Goal: Information Seeking & Learning: Learn about a topic

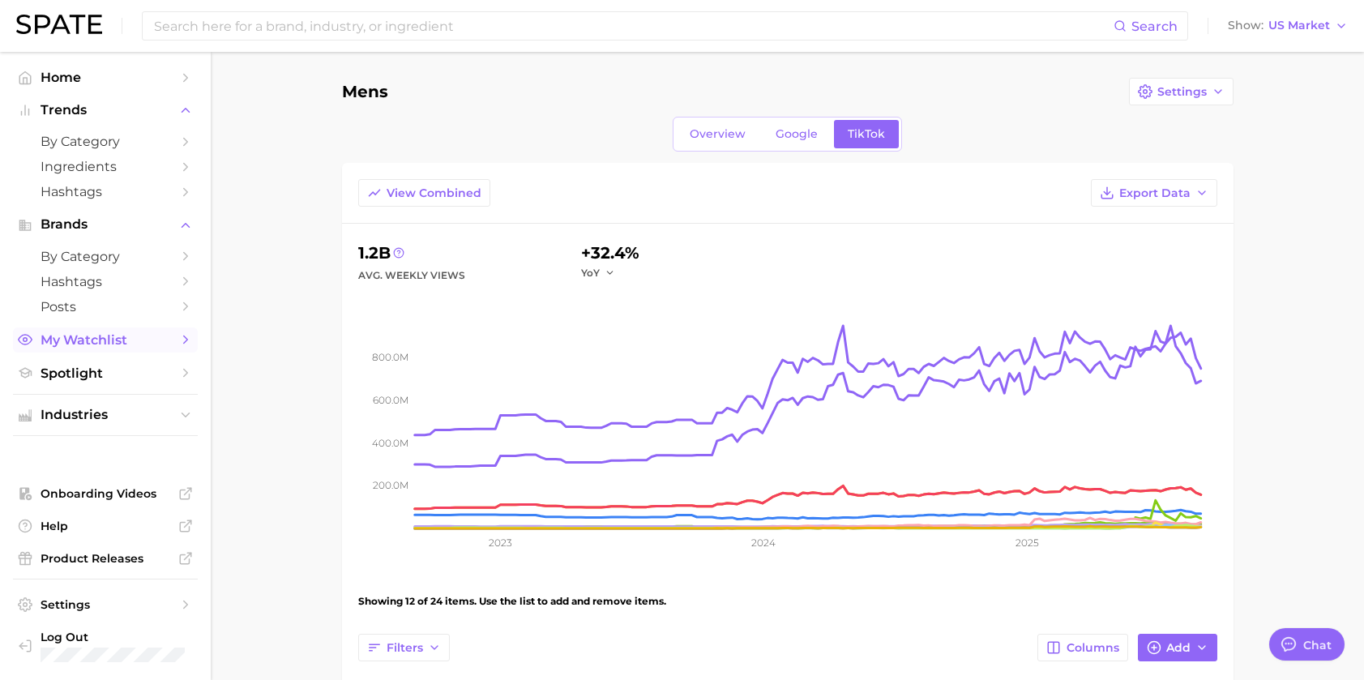
click at [71, 333] on span "My Watchlist" at bounding box center [106, 339] width 130 height 15
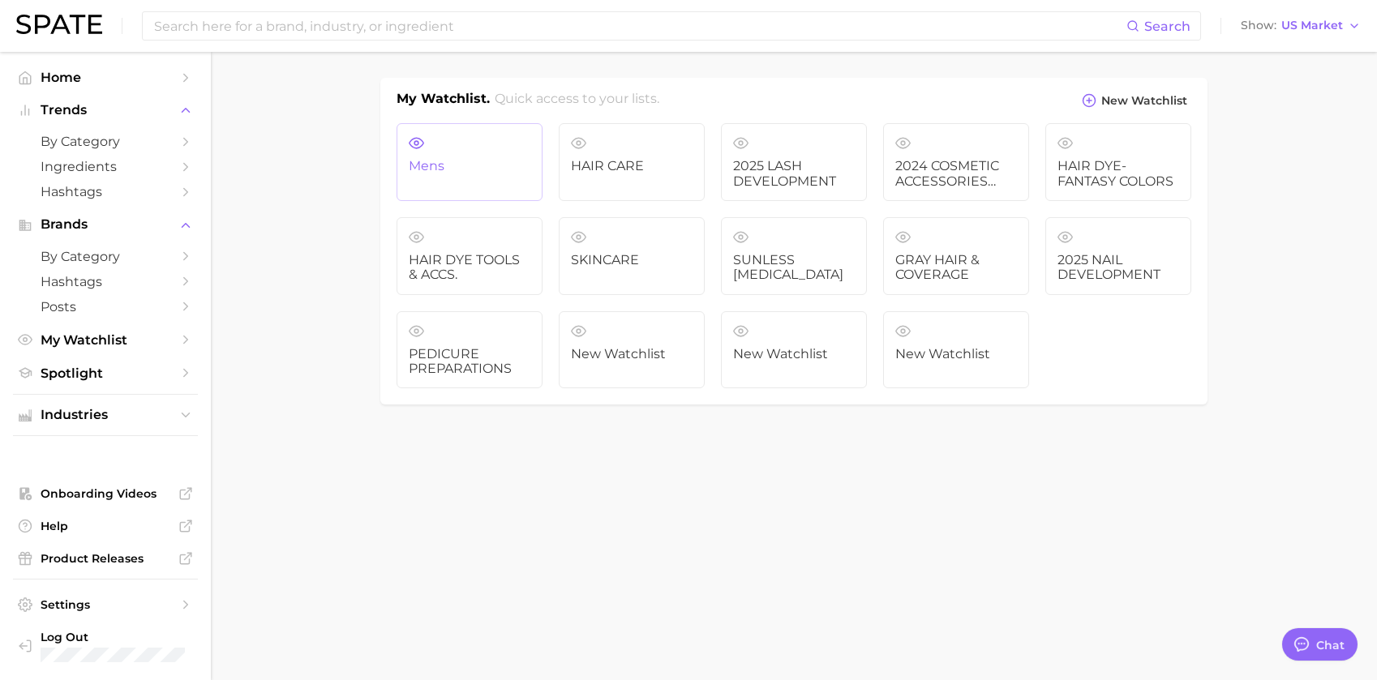
click at [490, 162] on span "Mens" at bounding box center [470, 166] width 122 height 15
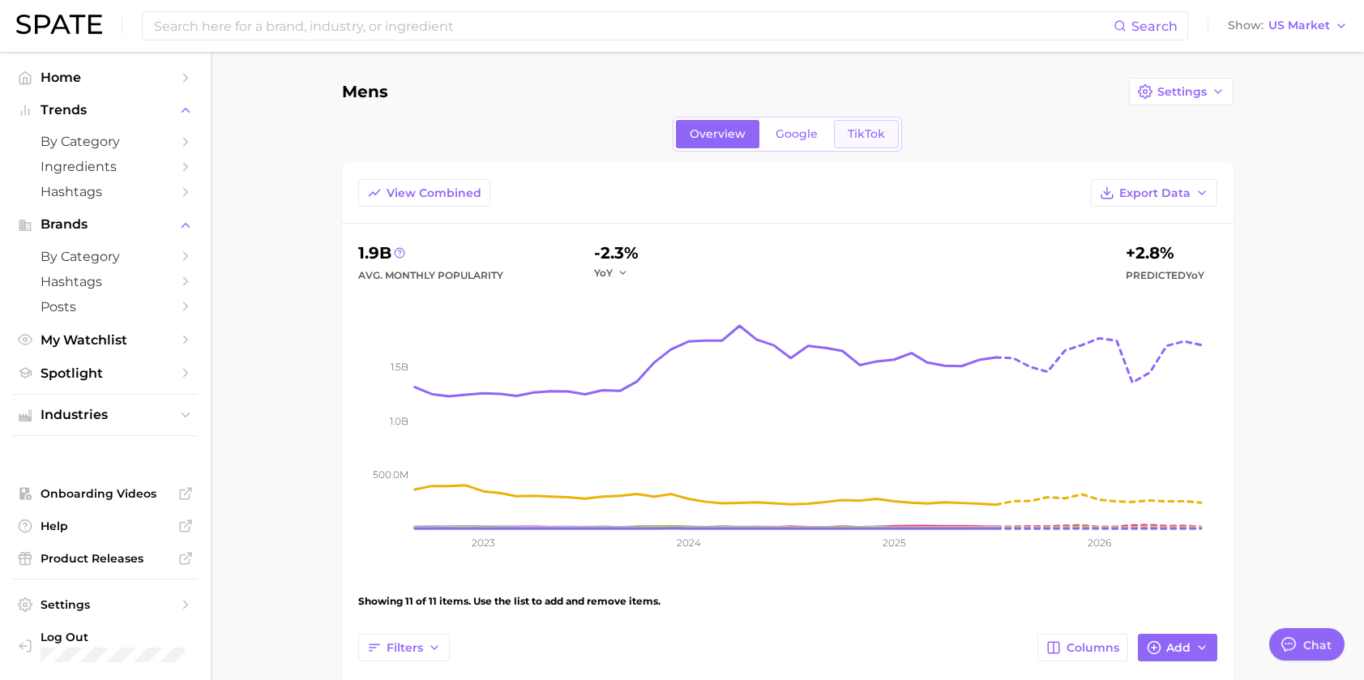
click at [884, 129] on link "TikTok" at bounding box center [866, 134] width 65 height 28
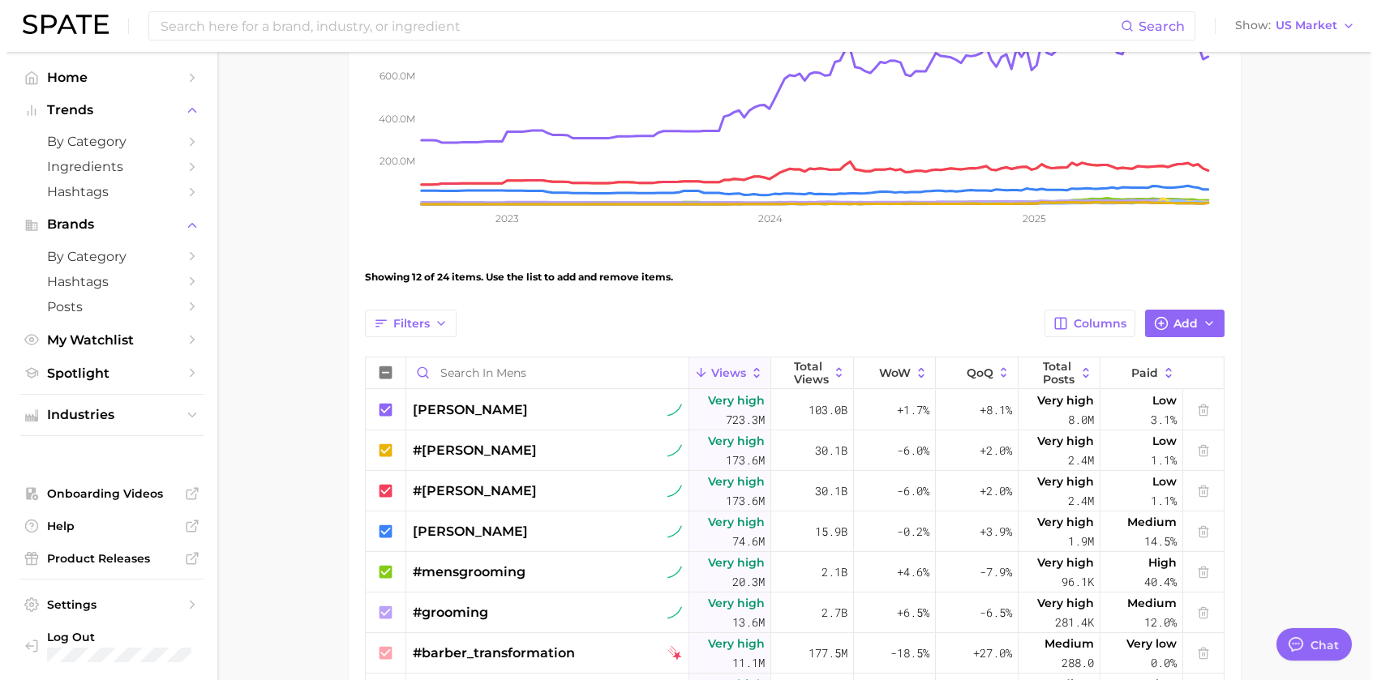
scroll to position [243, 0]
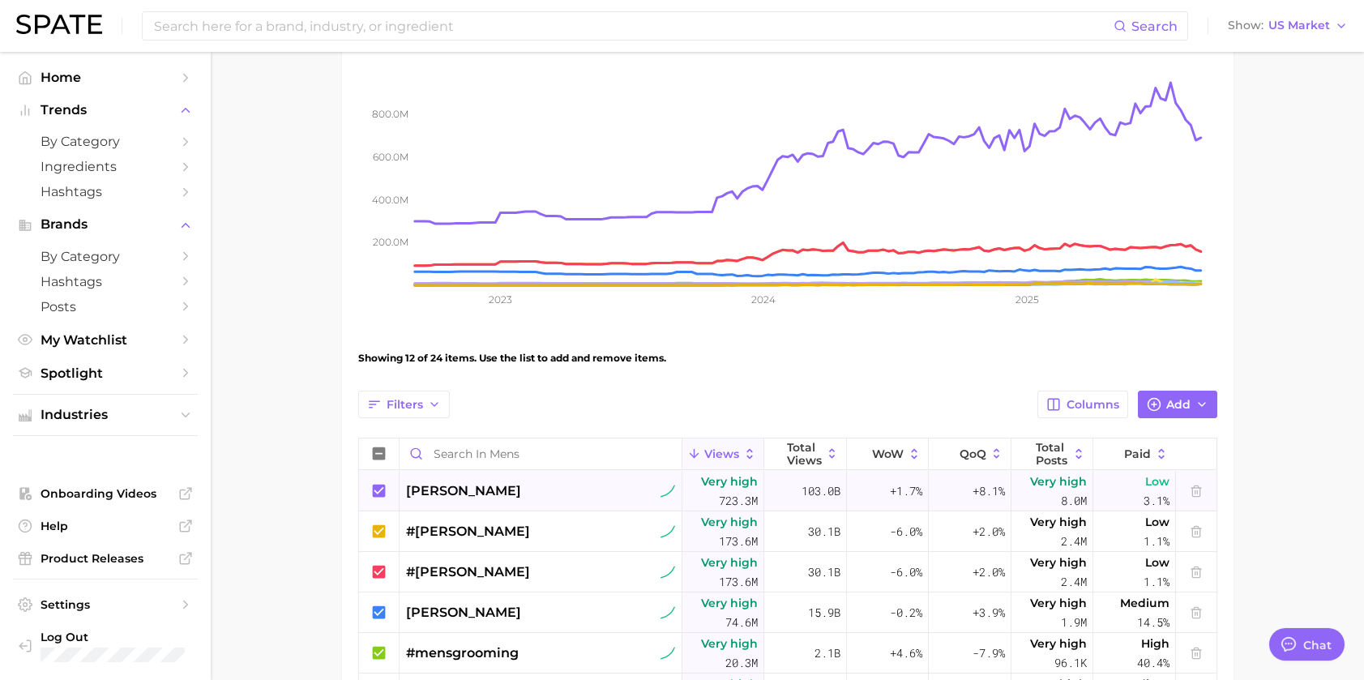
click at [594, 482] on div "[PERSON_NAME]" at bounding box center [540, 491] width 269 height 19
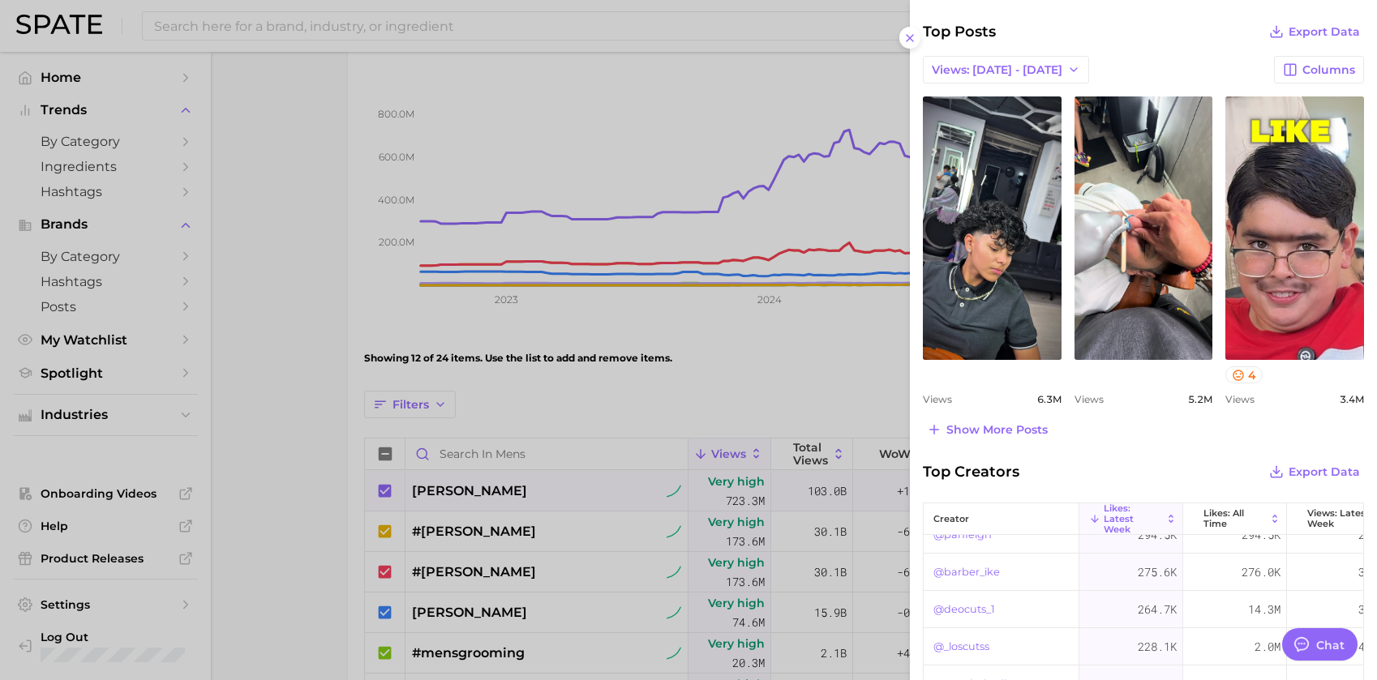
scroll to position [0, 0]
click at [1303, 469] on span "Export Data" at bounding box center [1323, 472] width 71 height 14
click at [1168, 467] on div "Top Creators Export Data" at bounding box center [1143, 471] width 441 height 23
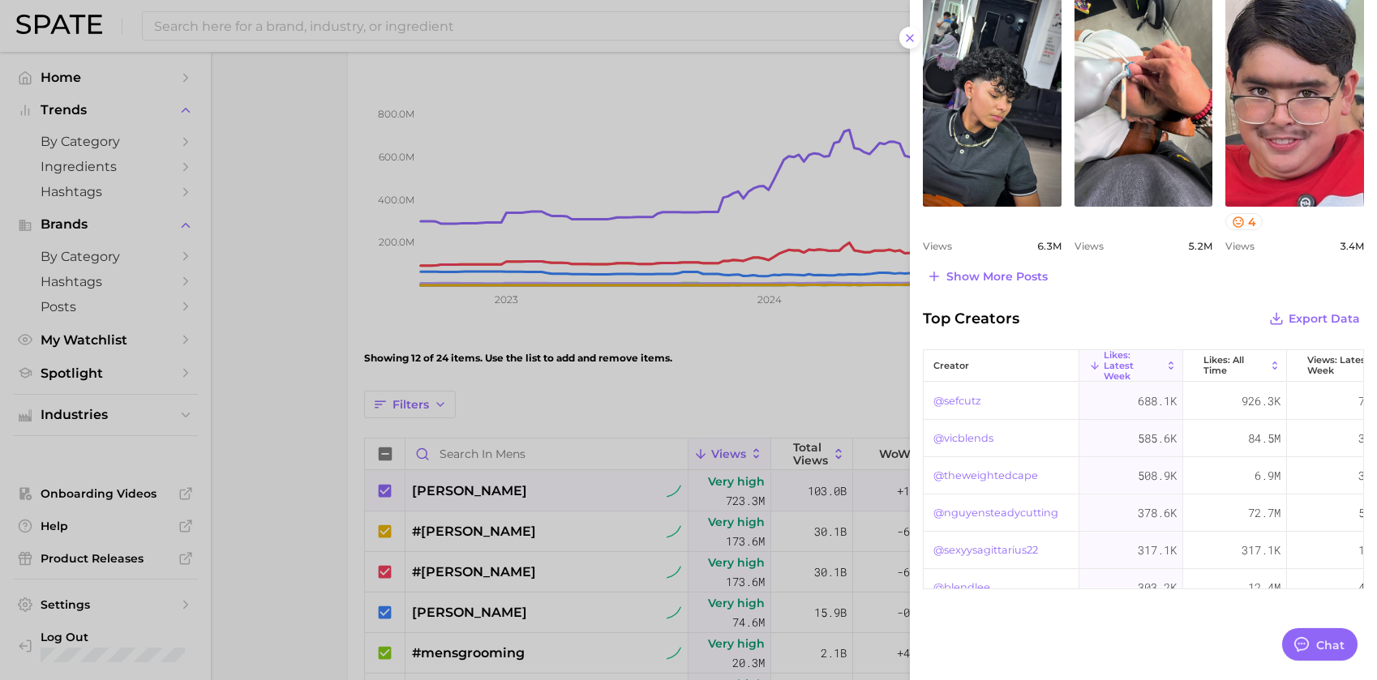
click at [1202, 285] on div "Show more posts" at bounding box center [1143, 276] width 441 height 23
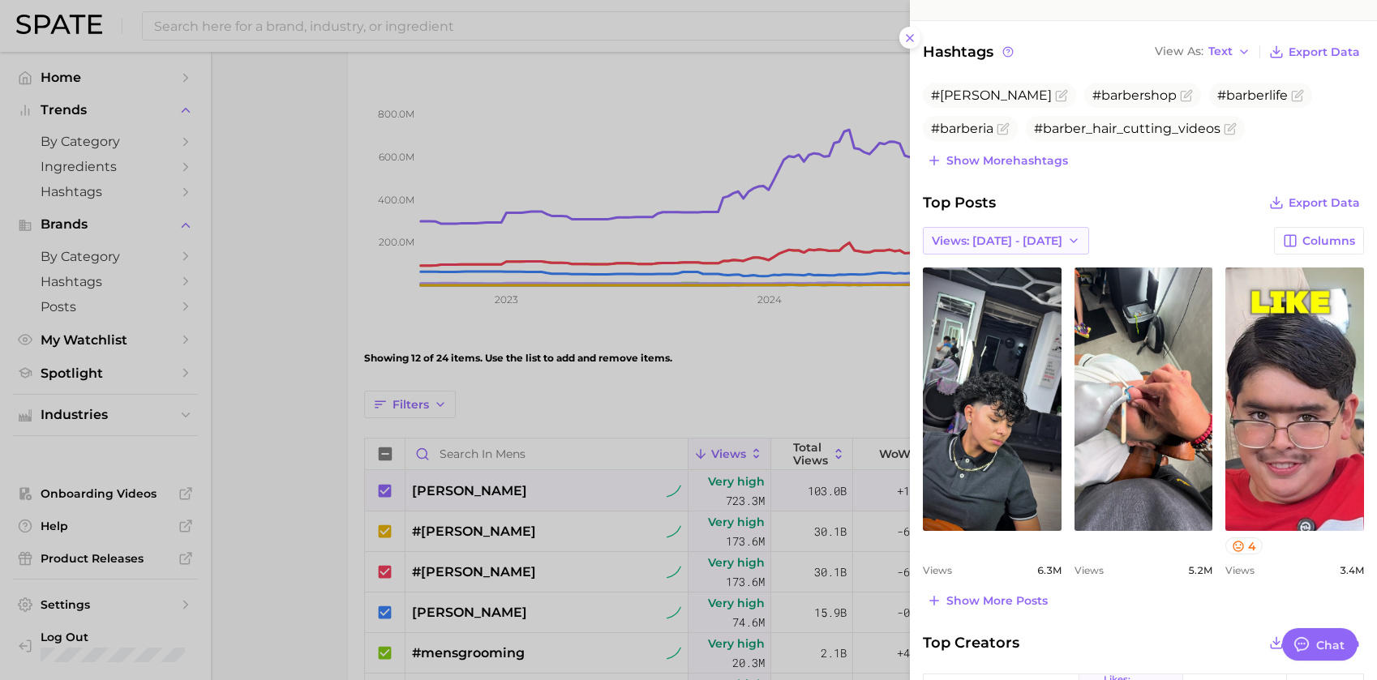
click at [1070, 242] on polyline "button" at bounding box center [1073, 240] width 6 height 3
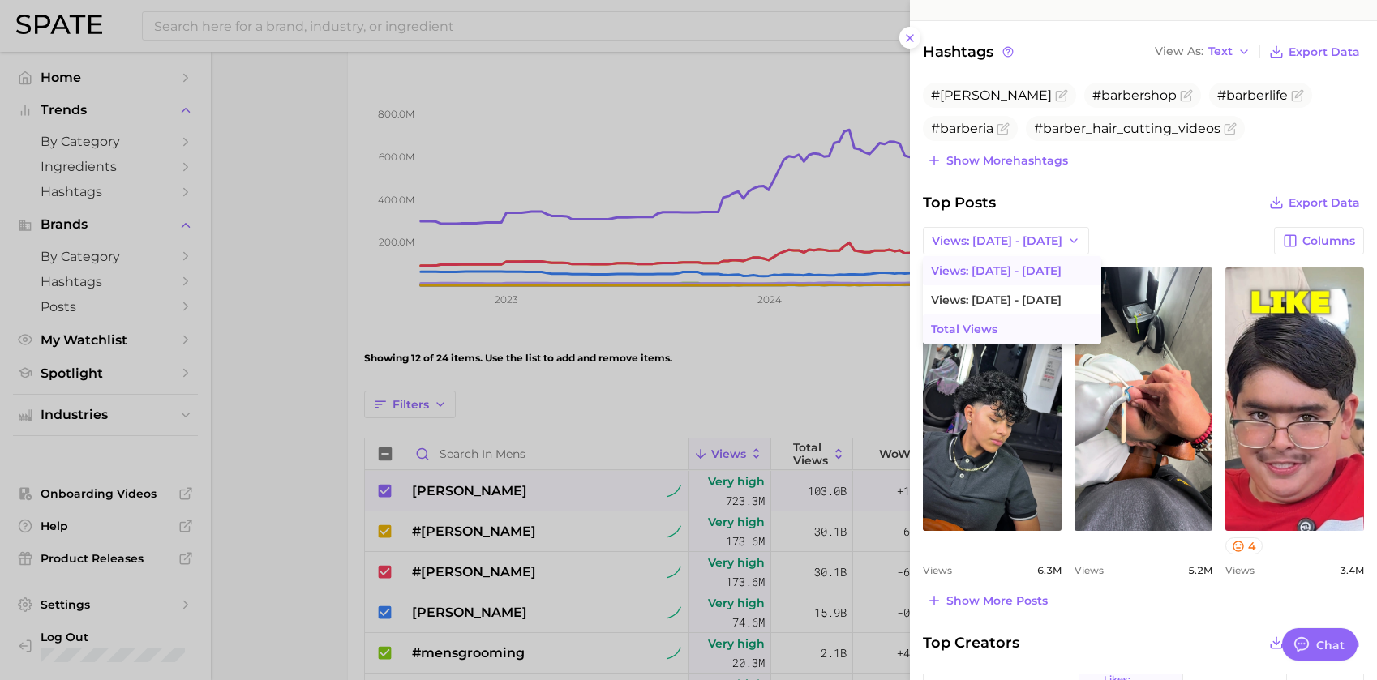
click at [1010, 321] on button "Total Views" at bounding box center [1012, 329] width 178 height 29
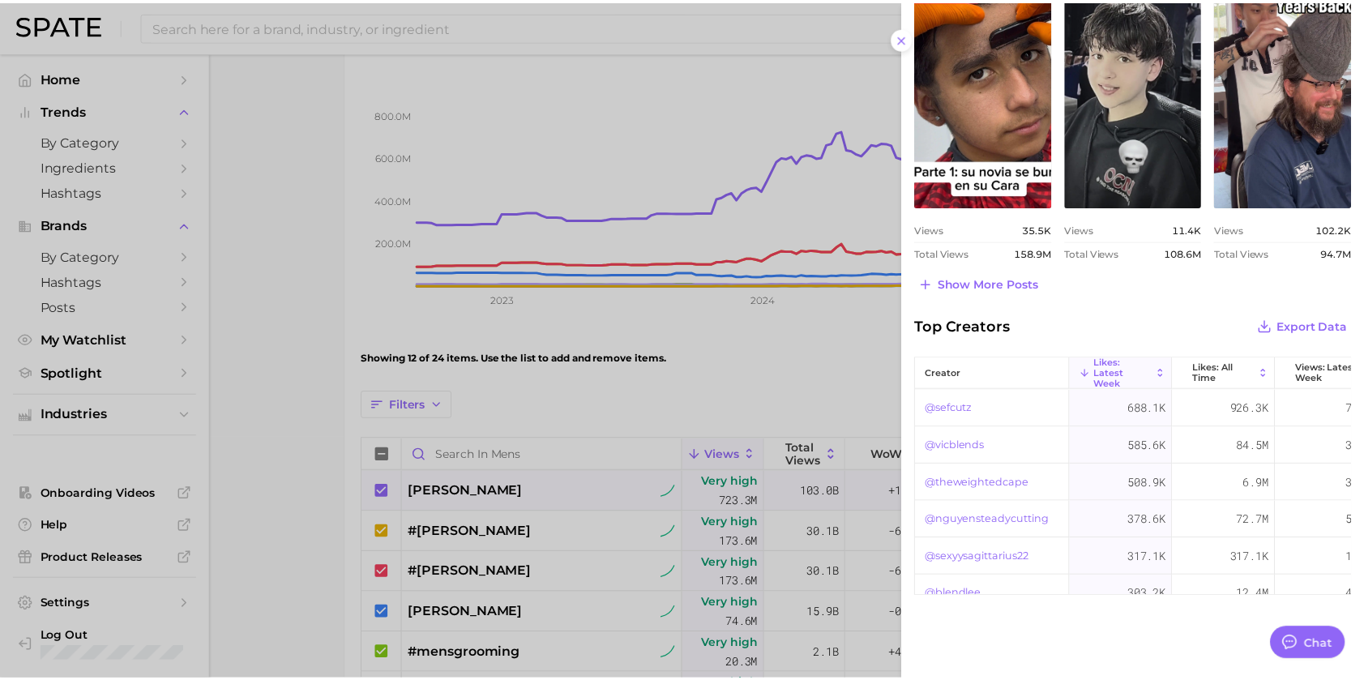
scroll to position [721, 0]
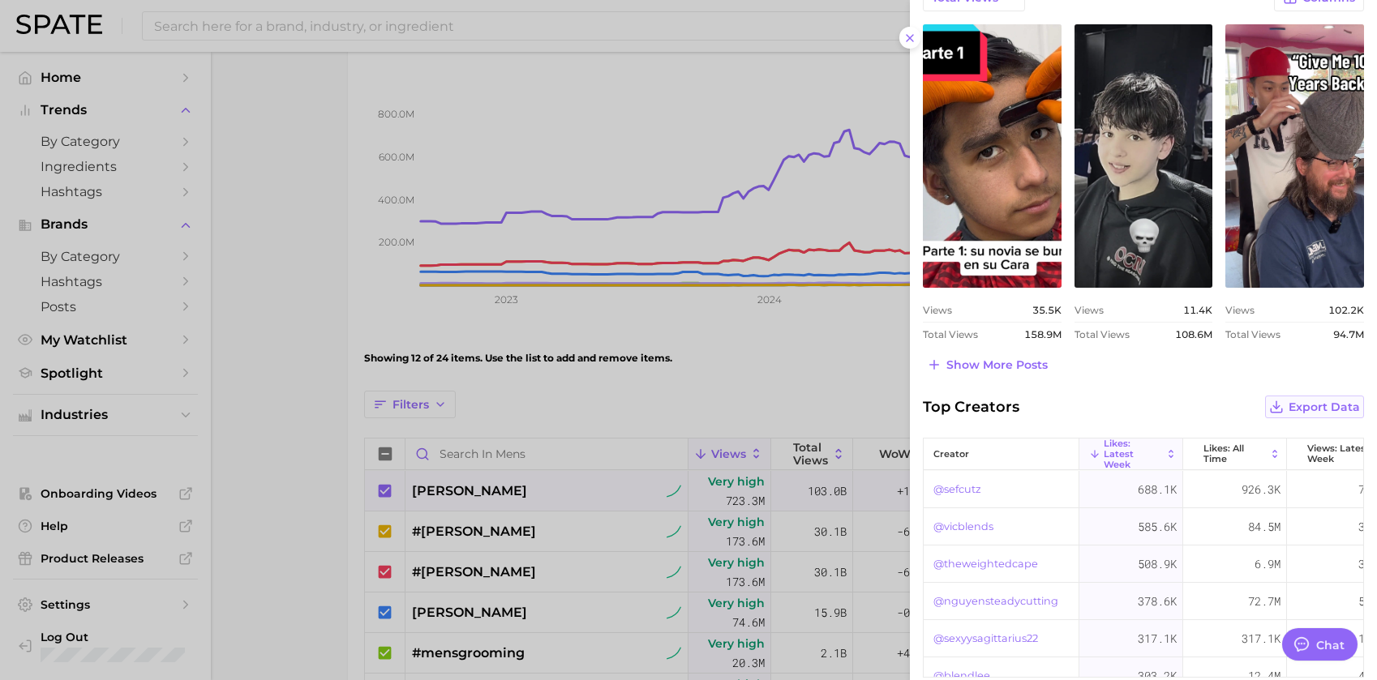
click at [1296, 405] on span "Export Data" at bounding box center [1323, 407] width 71 height 14
click at [799, 379] on div at bounding box center [688, 340] width 1377 height 680
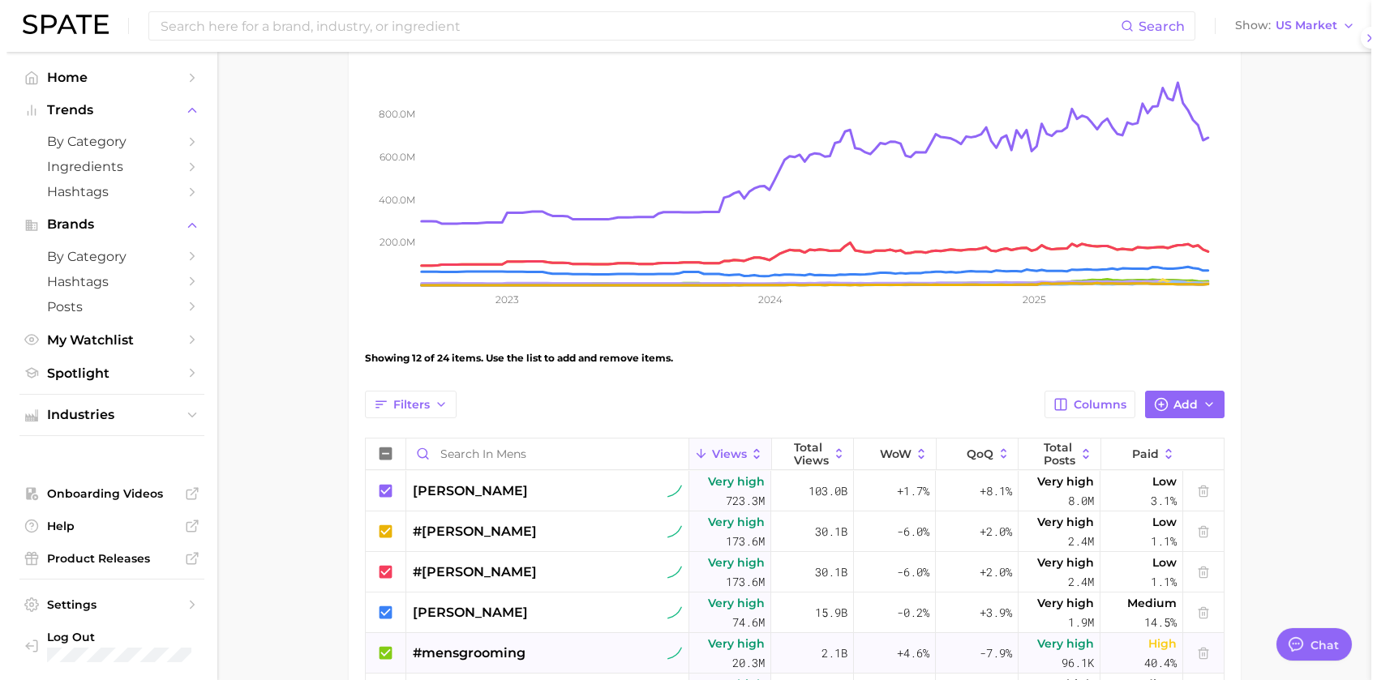
scroll to position [405, 0]
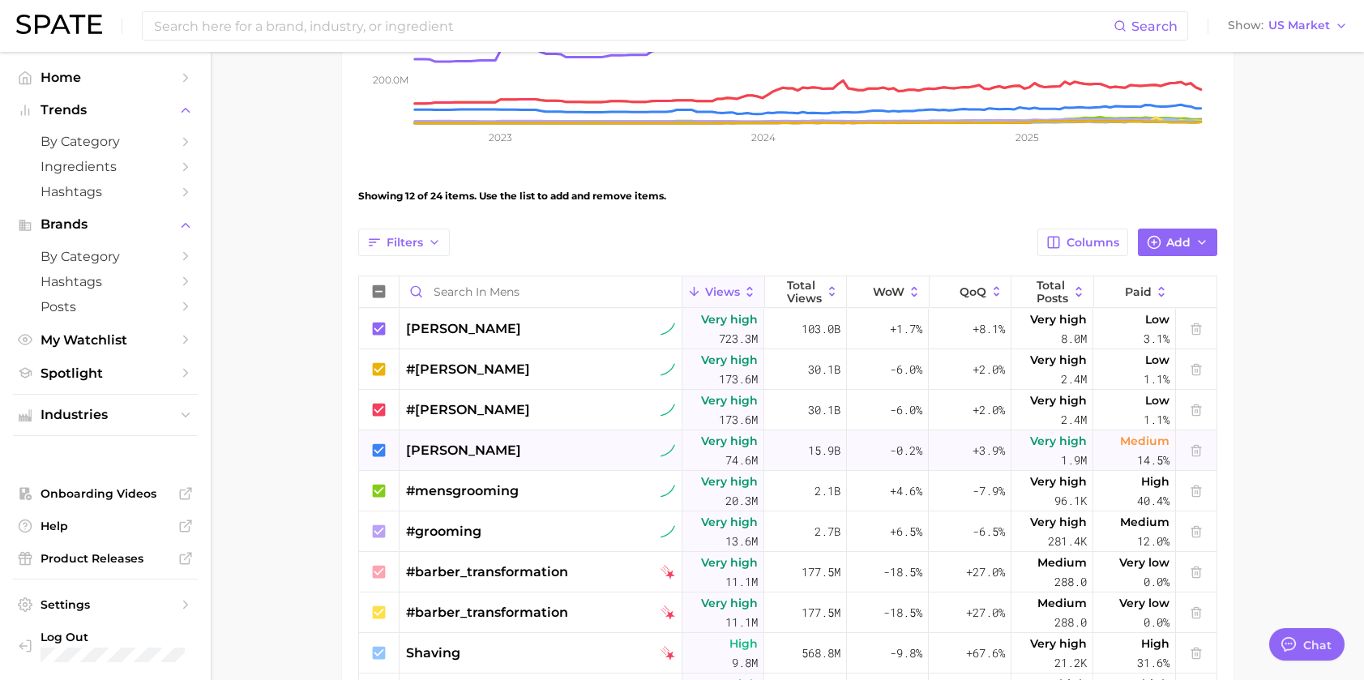
click at [473, 450] on div "[PERSON_NAME]" at bounding box center [540, 450] width 269 height 19
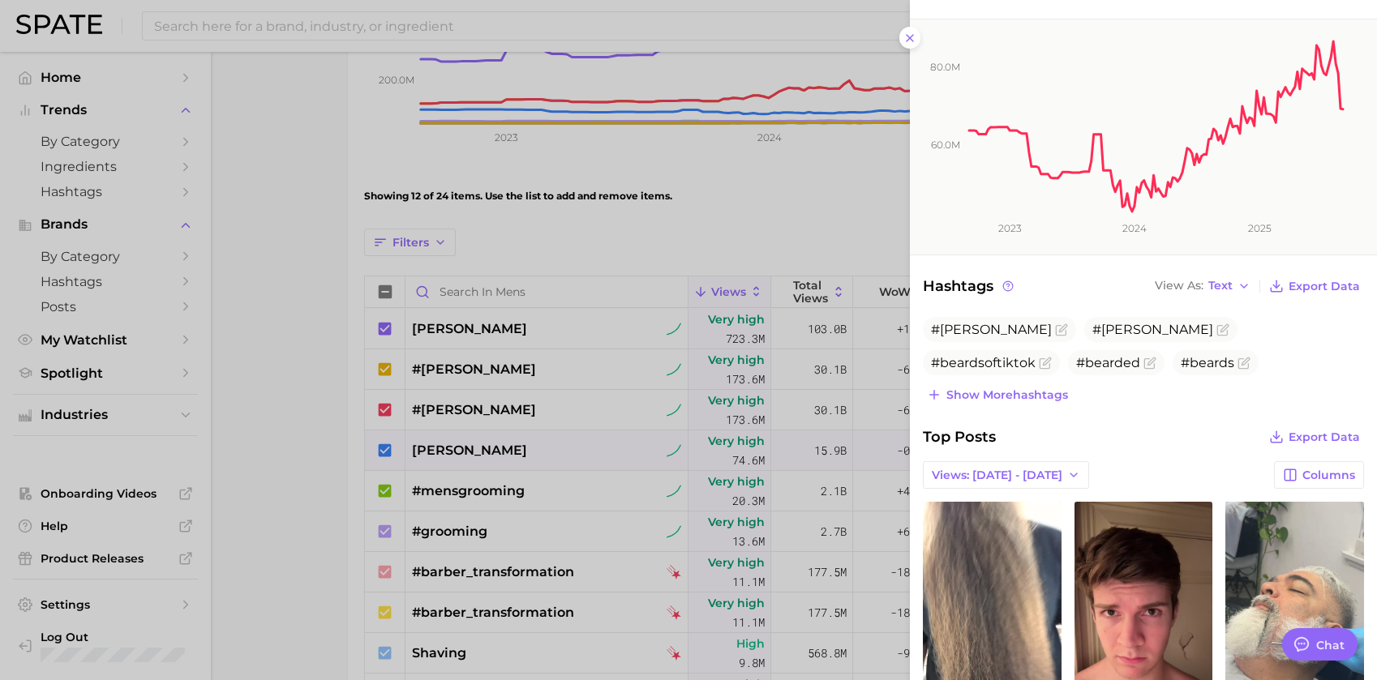
scroll to position [0, 0]
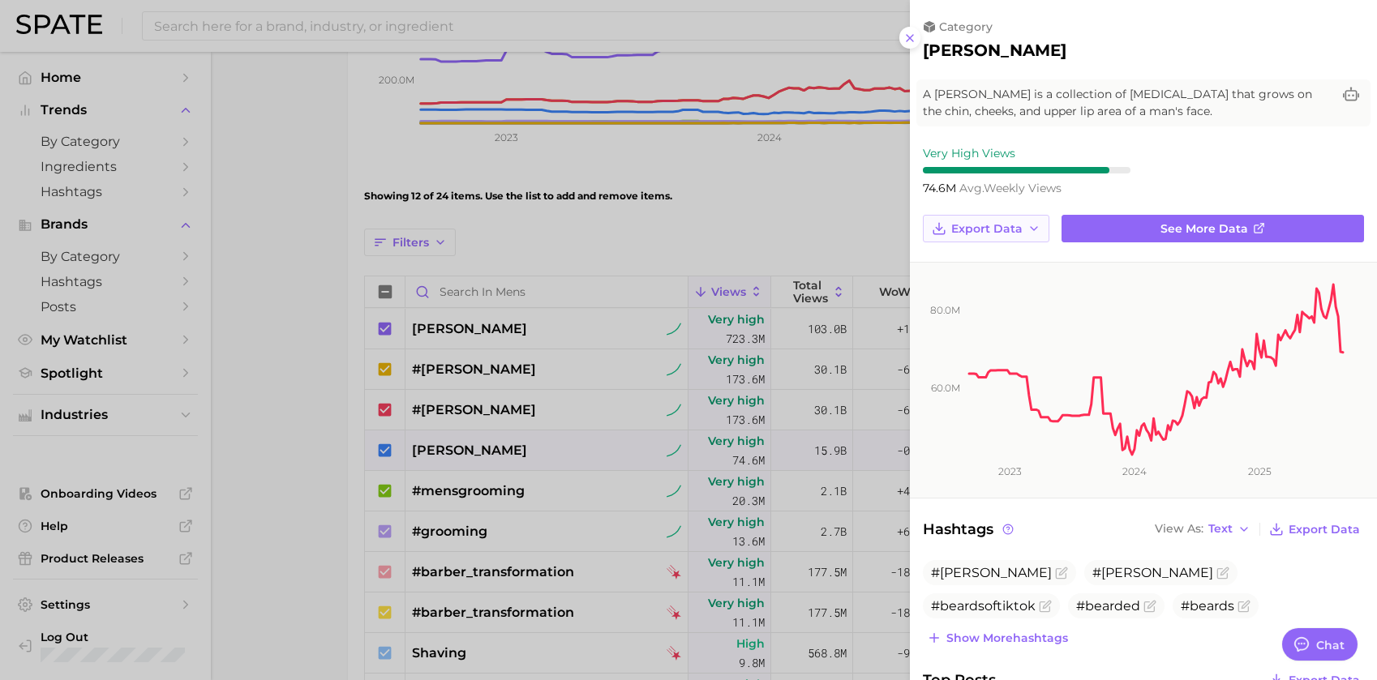
click at [987, 222] on span "Export Data" at bounding box center [986, 229] width 71 height 14
click at [1098, 623] on div "#[PERSON_NAME] #[PERSON_NAME] #beardsoftiktok #bearded #beards Show more hashta…" at bounding box center [1143, 604] width 441 height 89
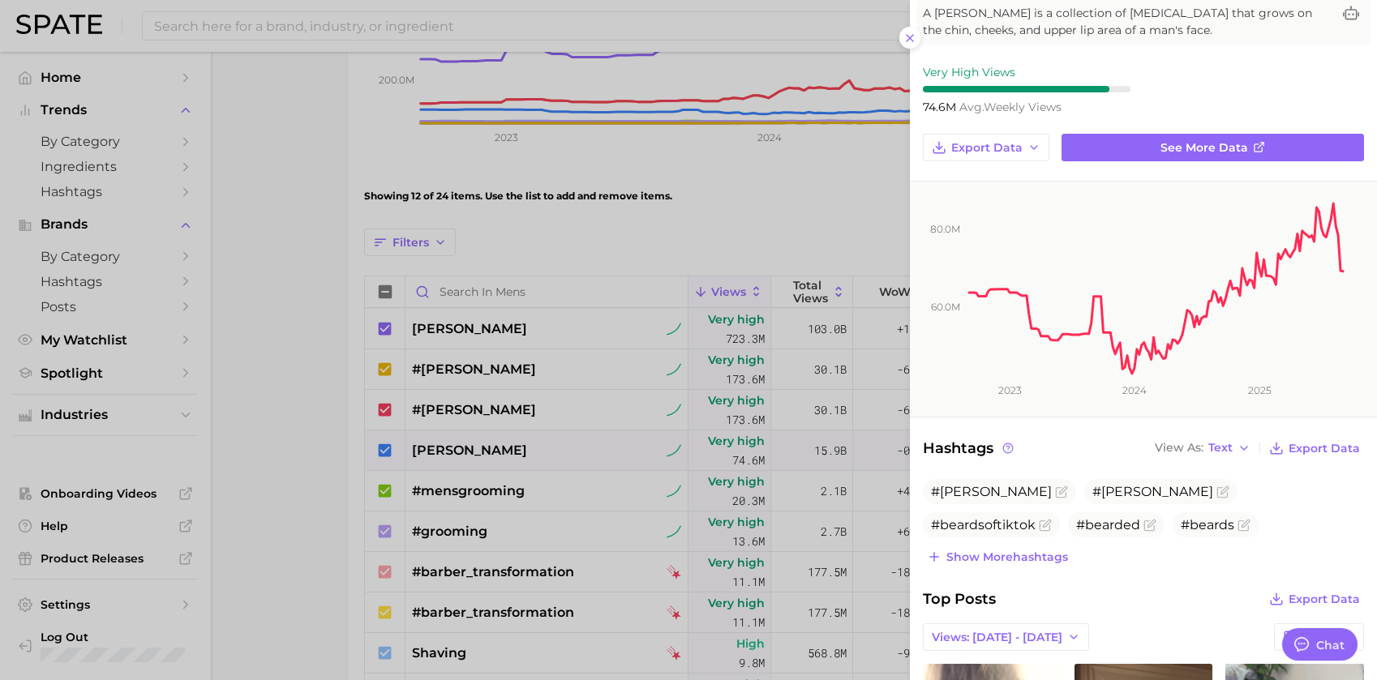
scroll to position [324, 0]
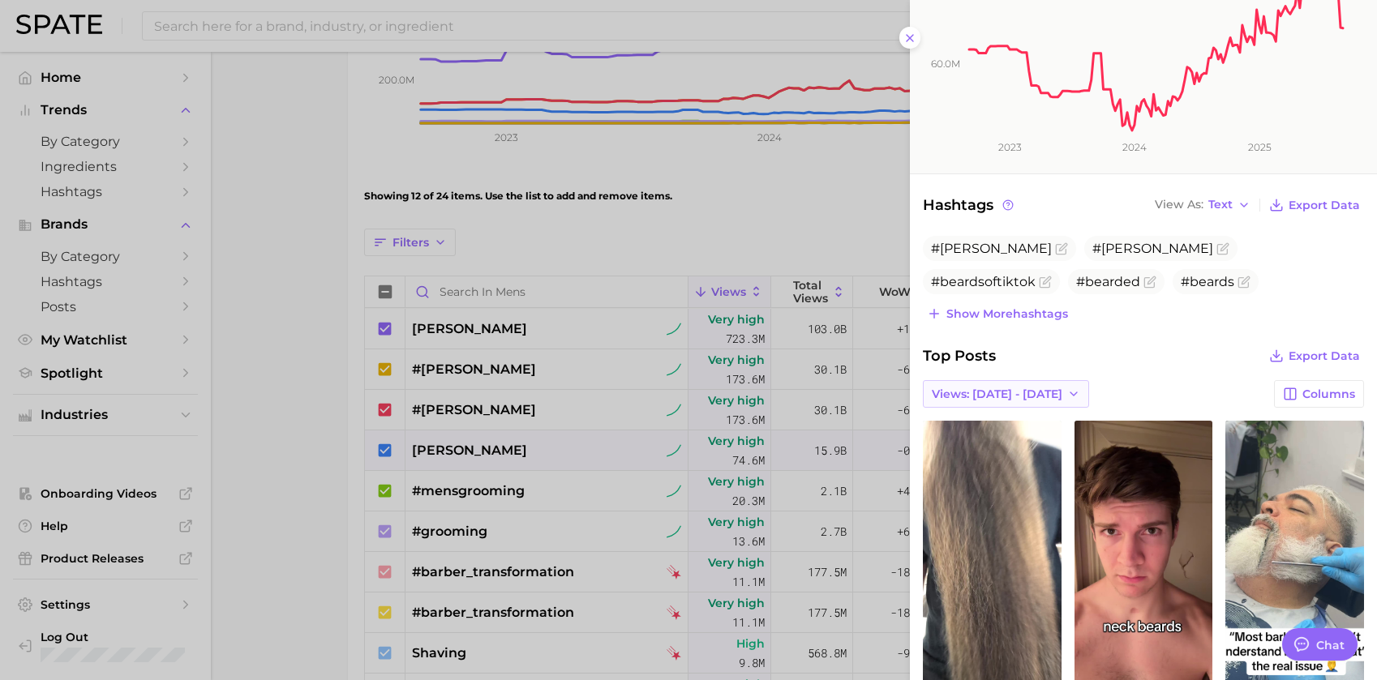
click at [973, 392] on span "Views: [DATE] - [DATE]" at bounding box center [997, 395] width 131 height 14
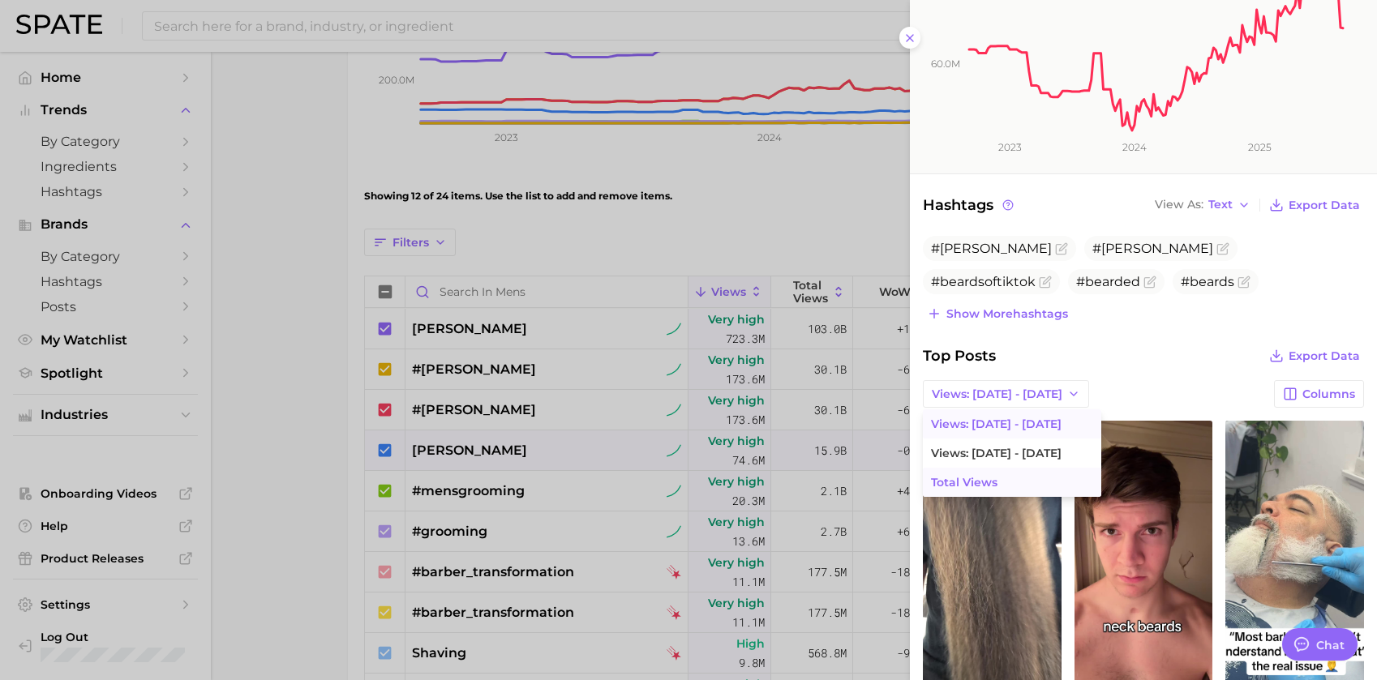
click at [987, 477] on span "Total Views" at bounding box center [964, 483] width 66 height 14
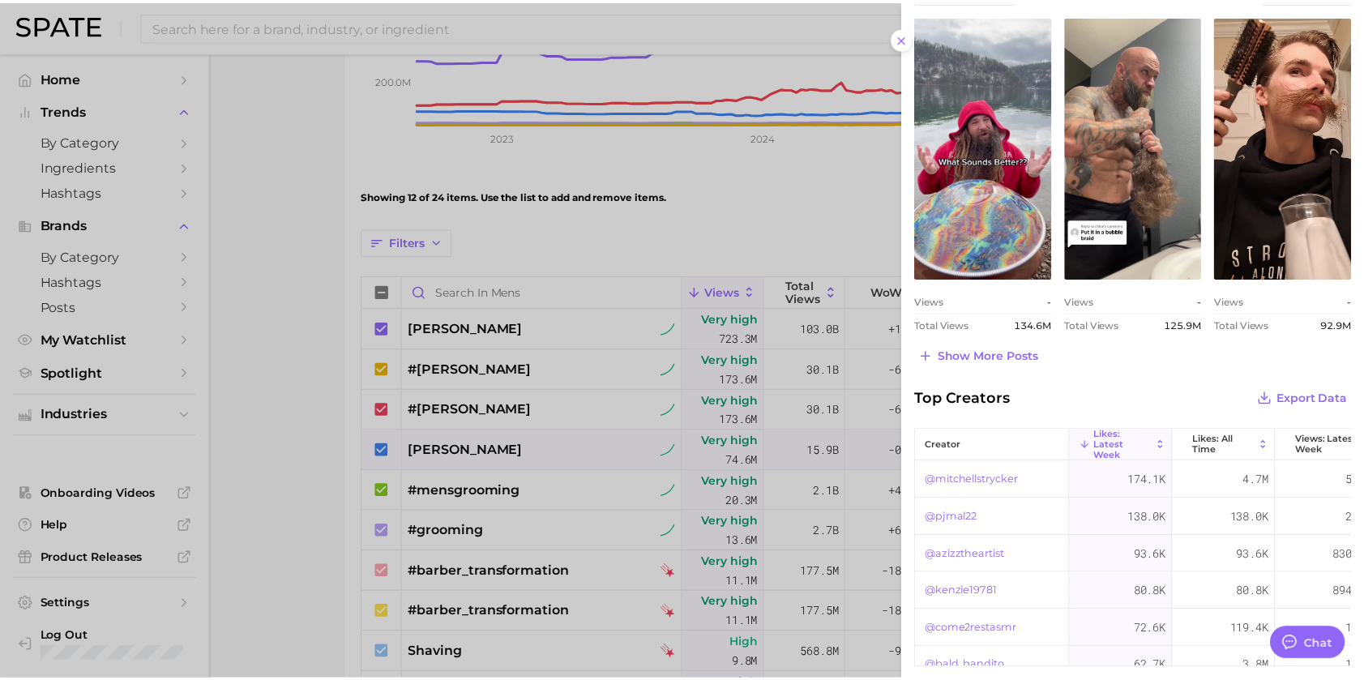
scroll to position [809, 0]
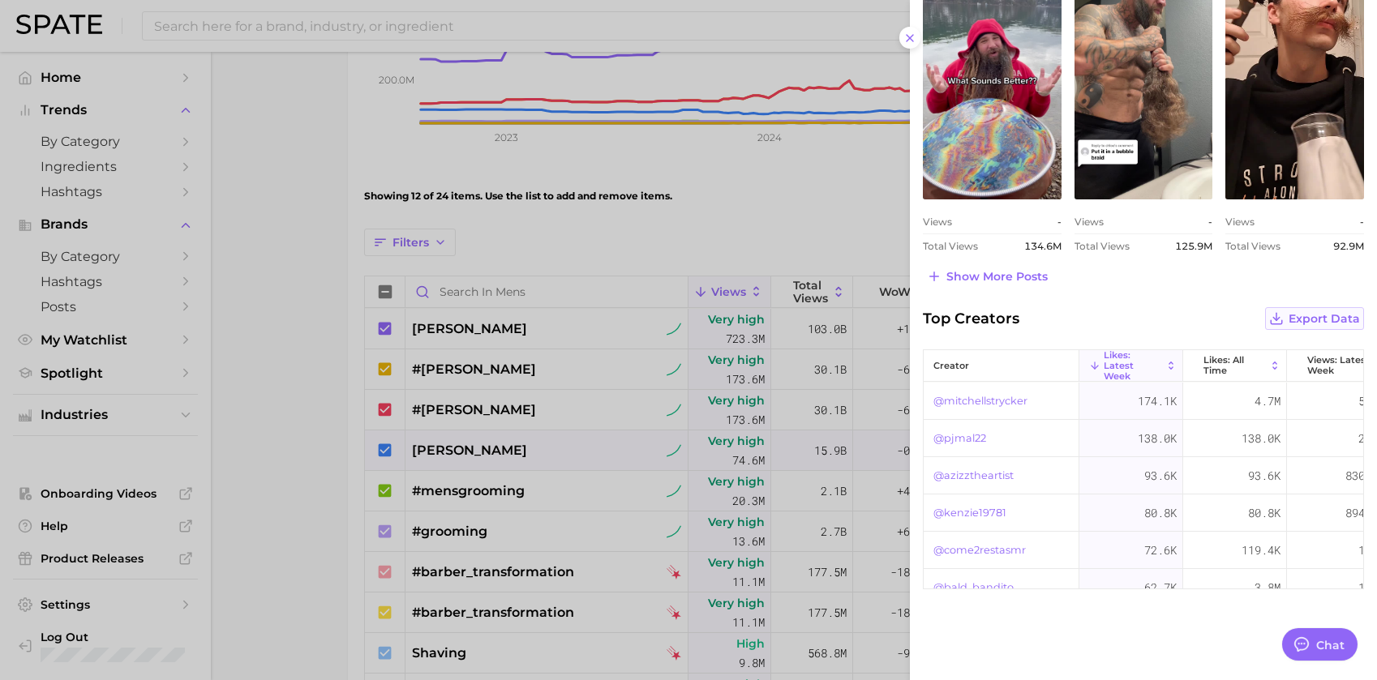
click at [1311, 319] on span "Export Data" at bounding box center [1323, 319] width 71 height 14
click at [724, 223] on div at bounding box center [688, 340] width 1377 height 680
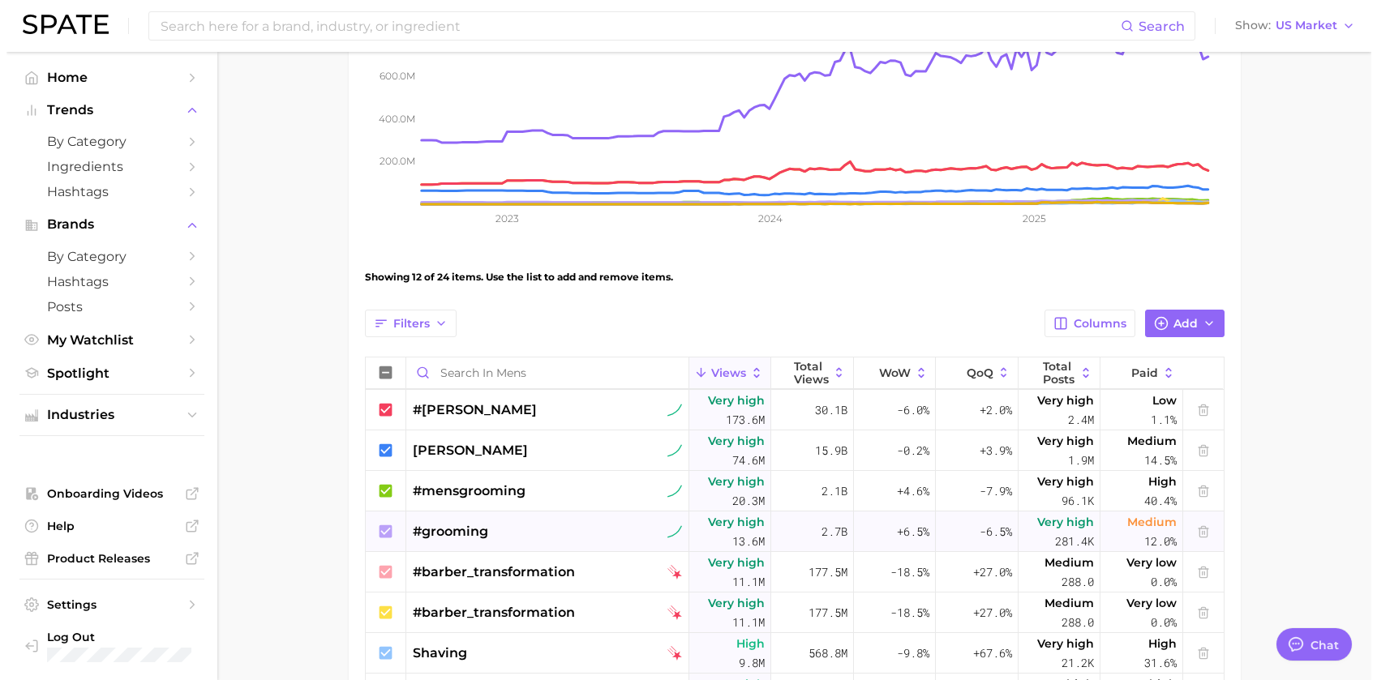
scroll to position [0, 0]
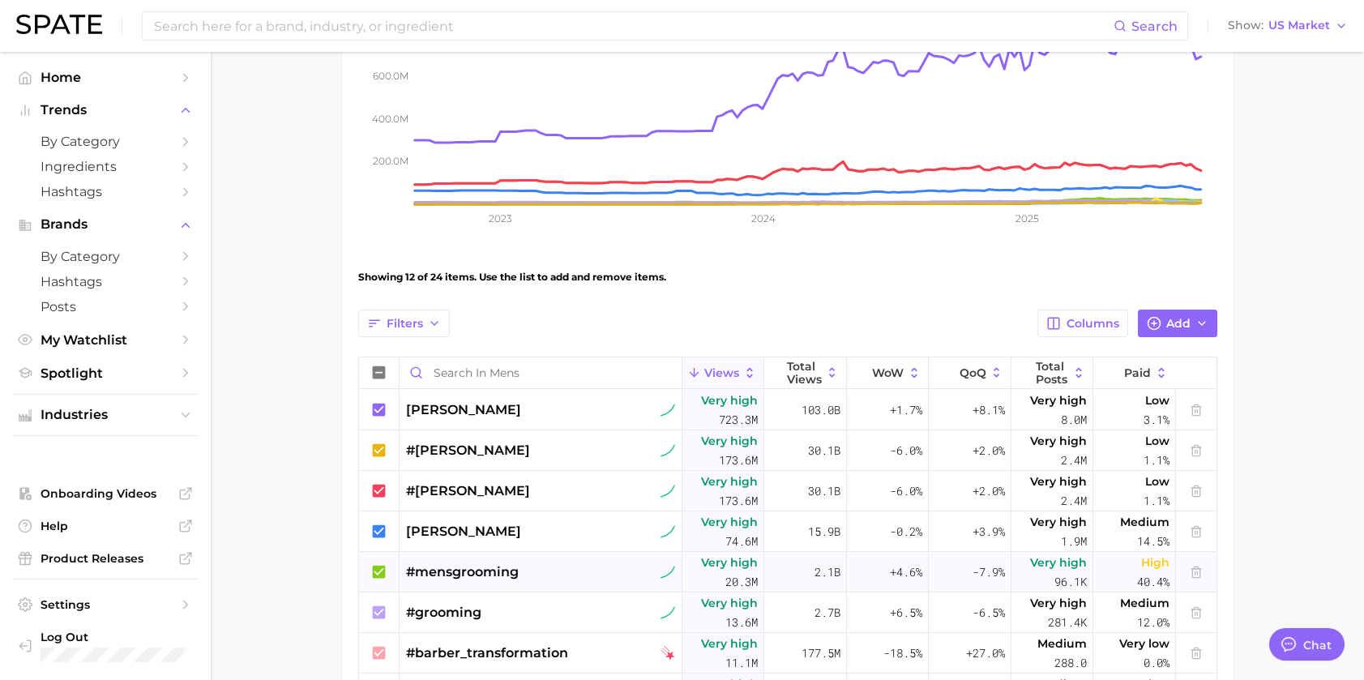
click at [565, 564] on div "#mensgrooming" at bounding box center [540, 572] width 269 height 41
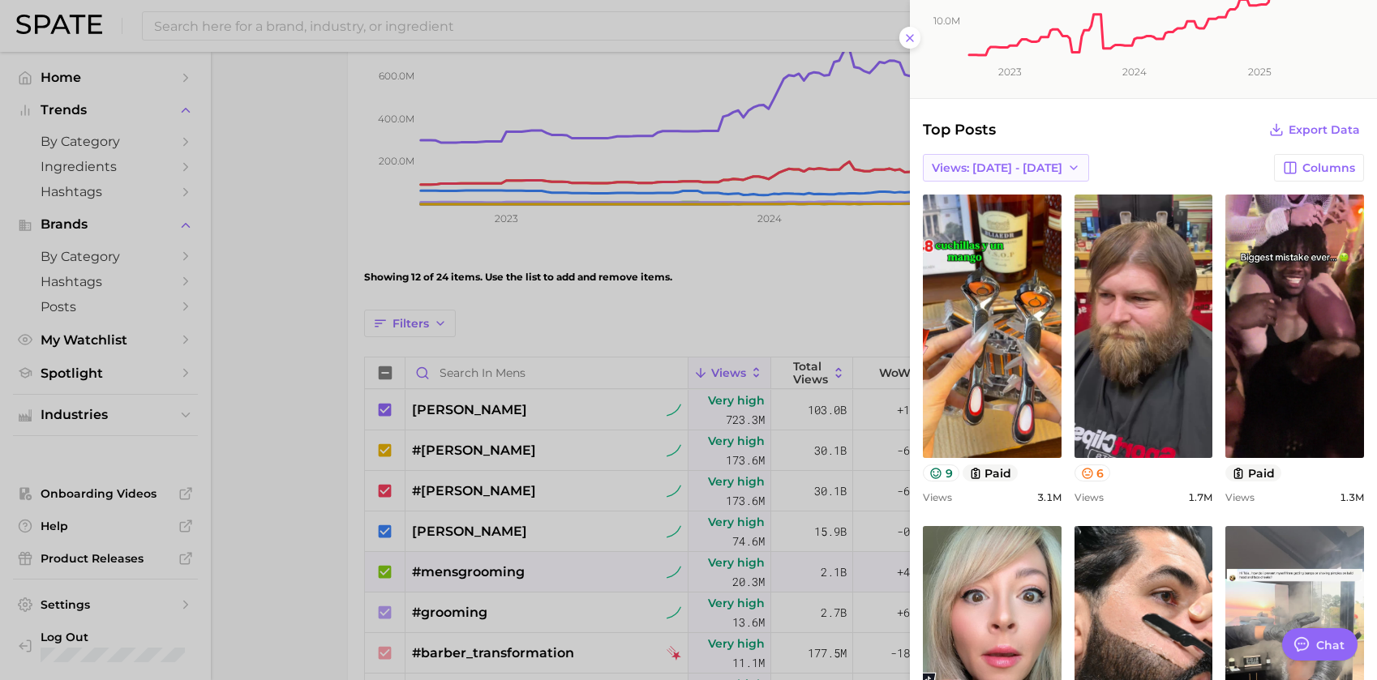
click at [1070, 169] on polyline "button" at bounding box center [1073, 167] width 6 height 3
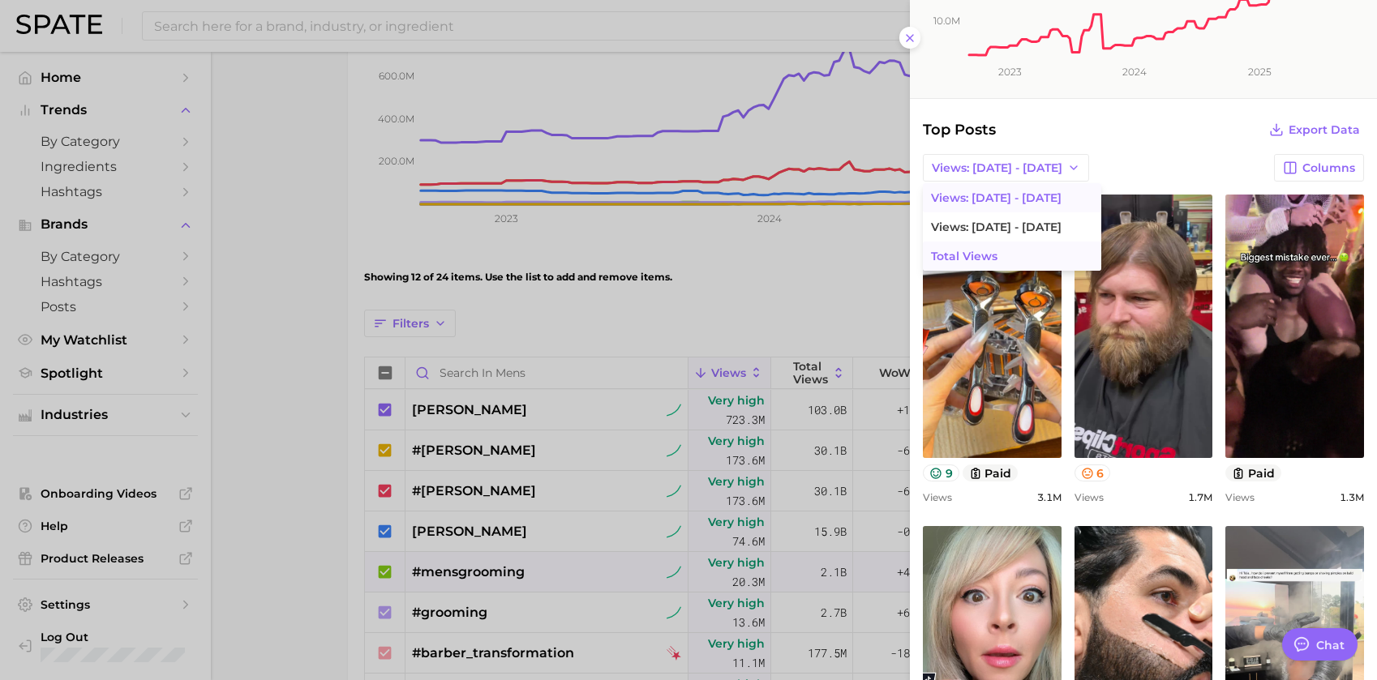
click at [1020, 262] on button "Total Views" at bounding box center [1012, 256] width 178 height 29
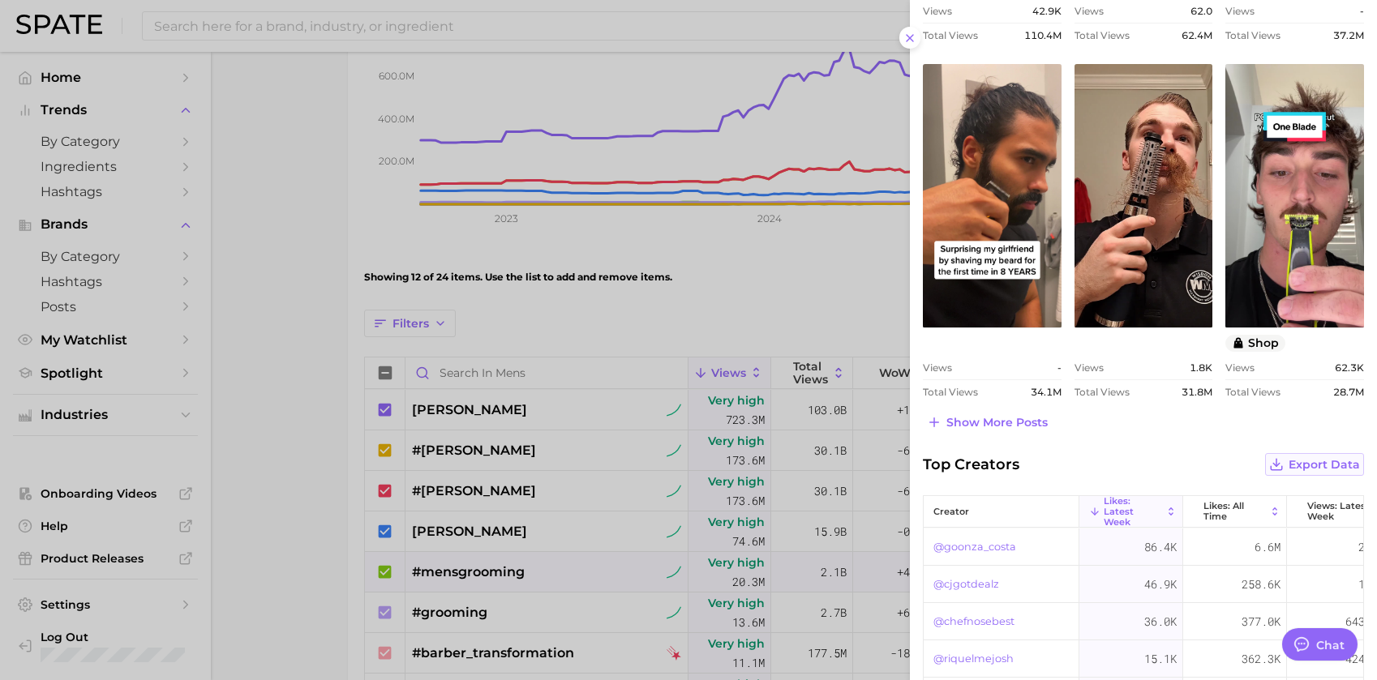
click at [1321, 460] on span "Export Data" at bounding box center [1323, 465] width 71 height 14
click at [760, 287] on div at bounding box center [688, 340] width 1377 height 680
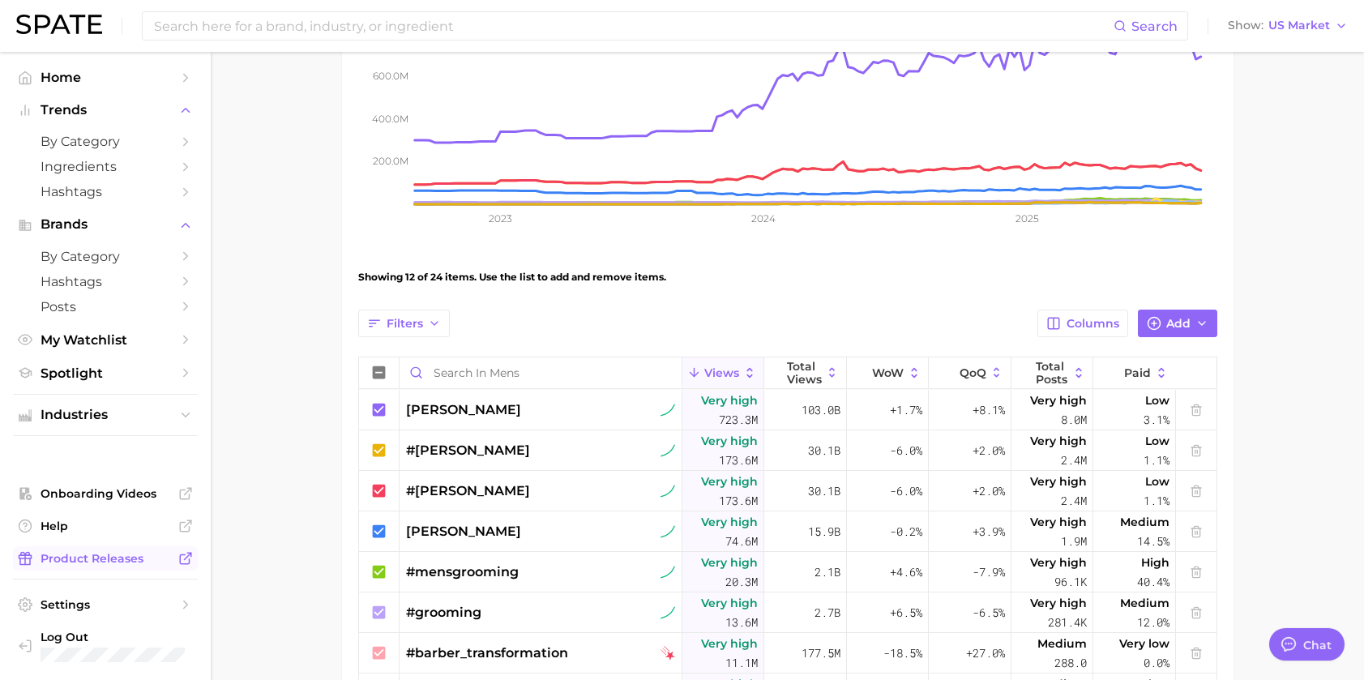
click at [138, 555] on span "Product Releases" at bounding box center [106, 558] width 130 height 15
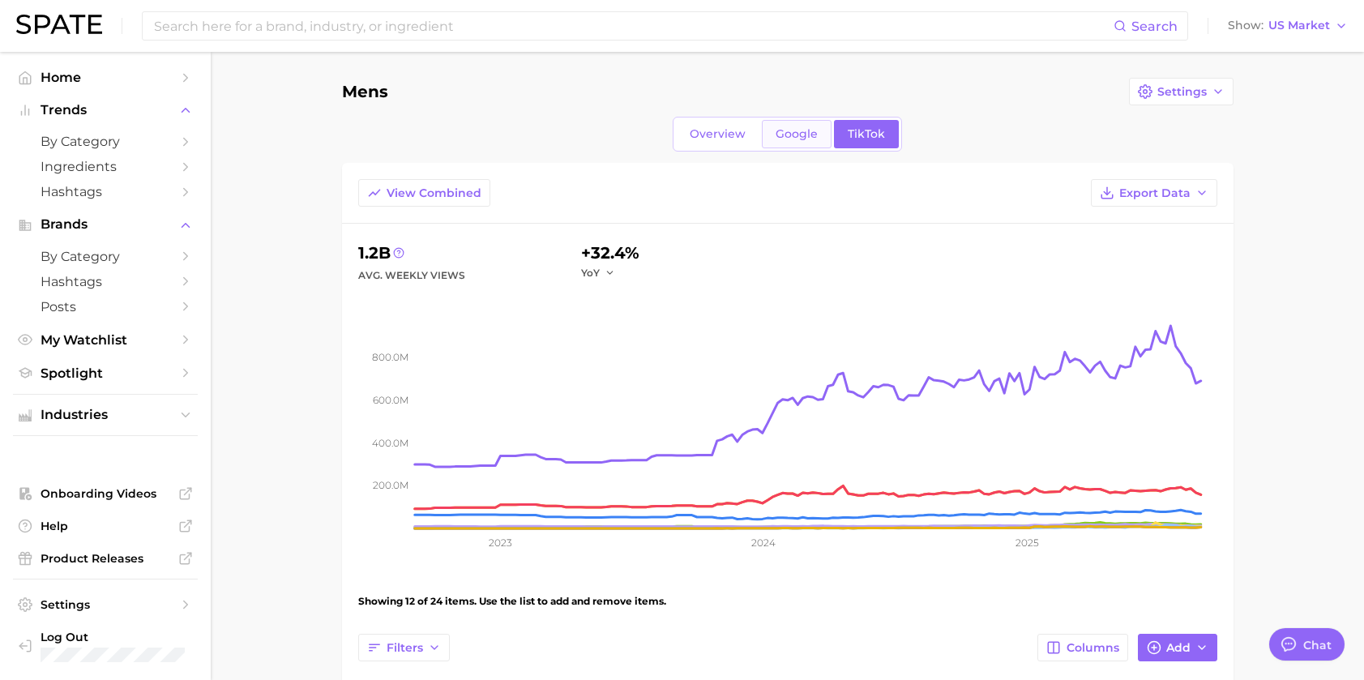
click at [776, 131] on span "Google" at bounding box center [797, 134] width 42 height 14
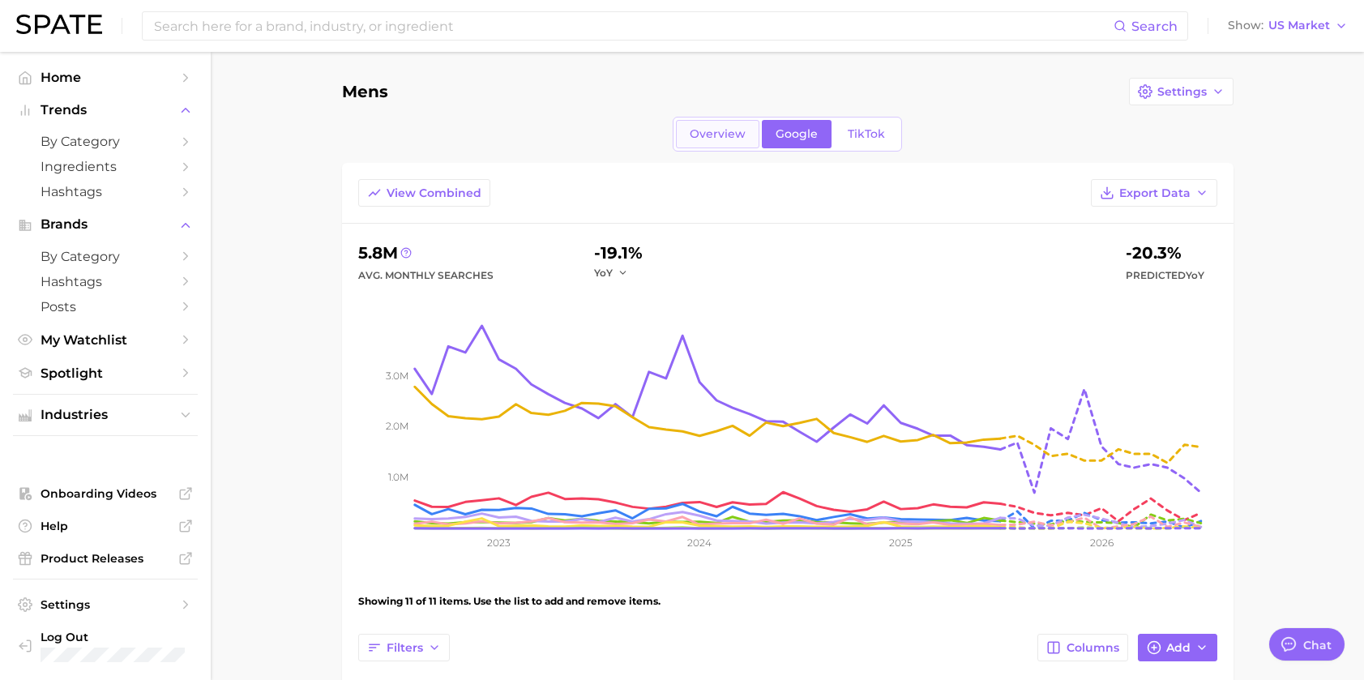
click at [701, 135] on span "Overview" at bounding box center [718, 134] width 56 height 14
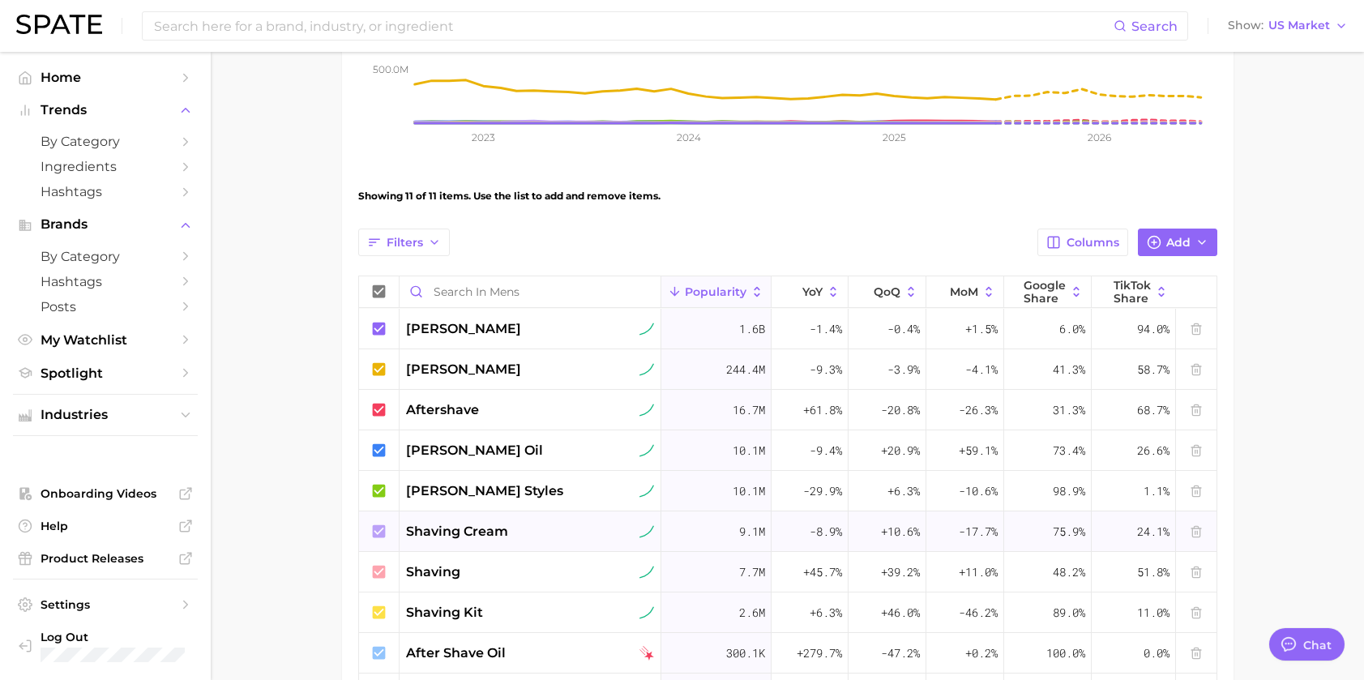
scroll to position [619, 0]
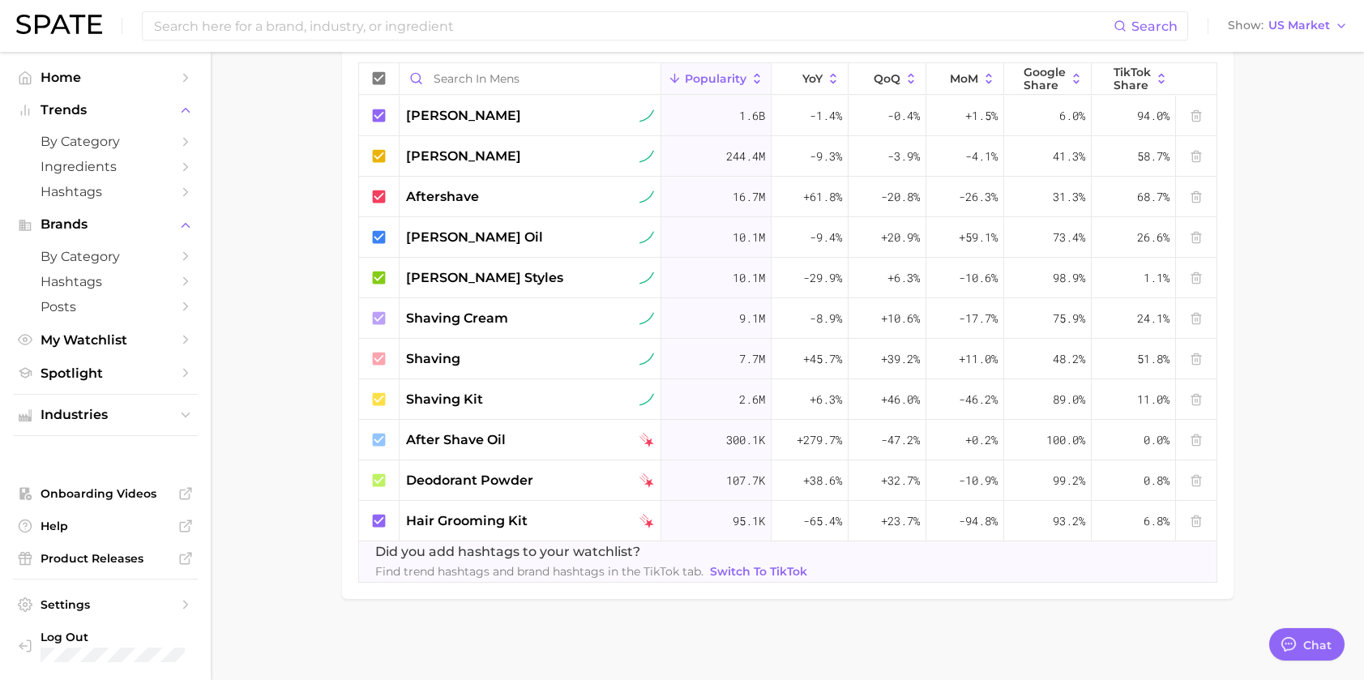
click at [255, 162] on main "Mens Settings Overview Google TikTok View Combined Export Data 1.9b Avg. Monthl…" at bounding box center [788, 56] width 1154 height 1247
click at [71, 74] on span "Home" at bounding box center [106, 77] width 130 height 15
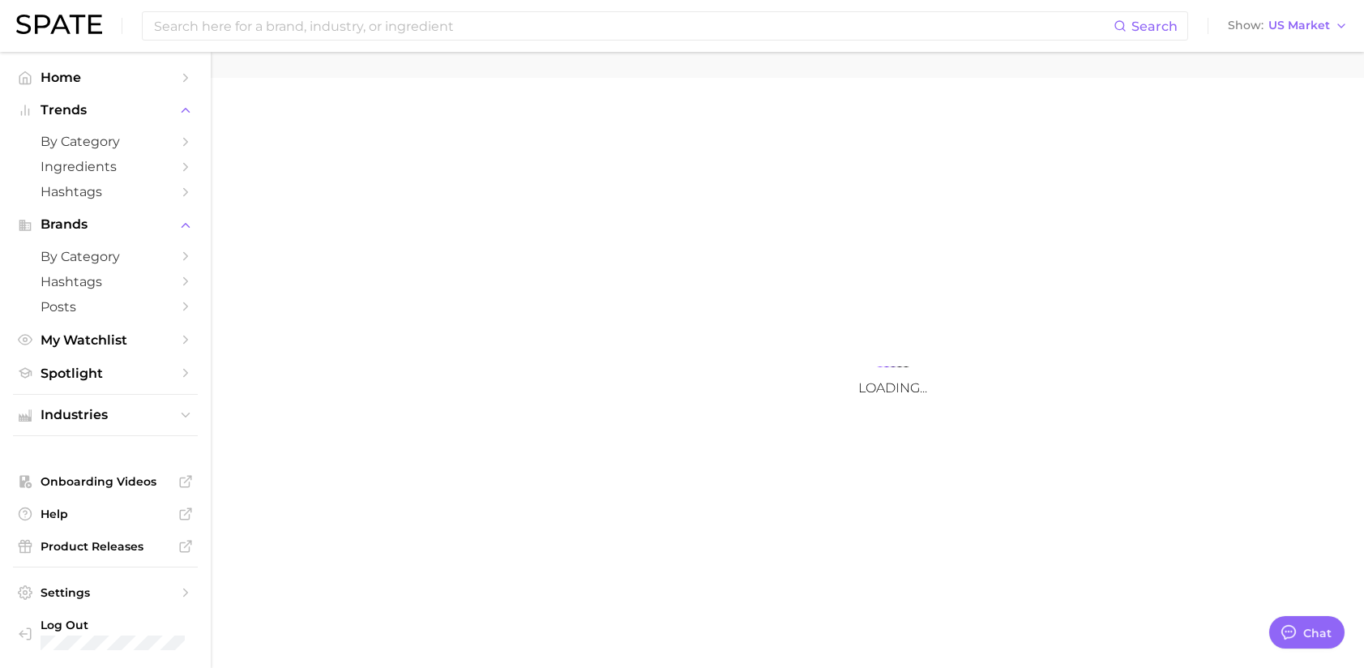
type textarea "x"
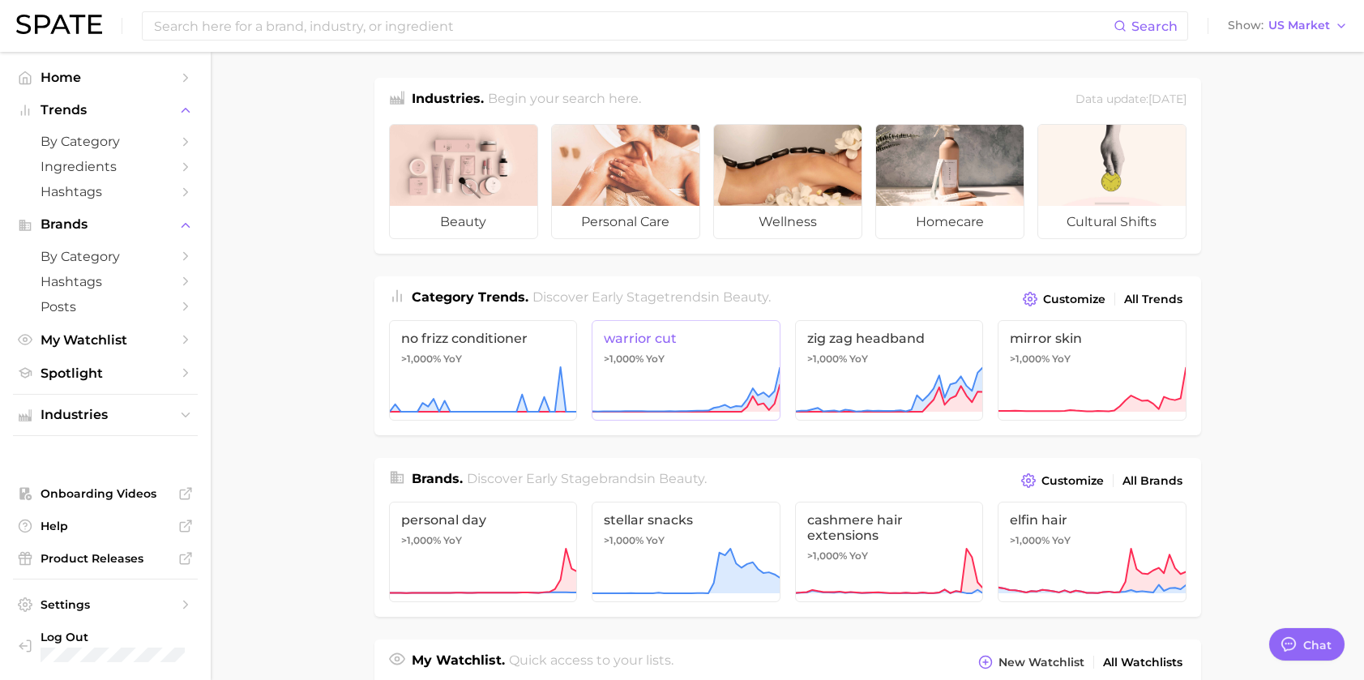
click at [715, 369] on icon at bounding box center [686, 390] width 189 height 49
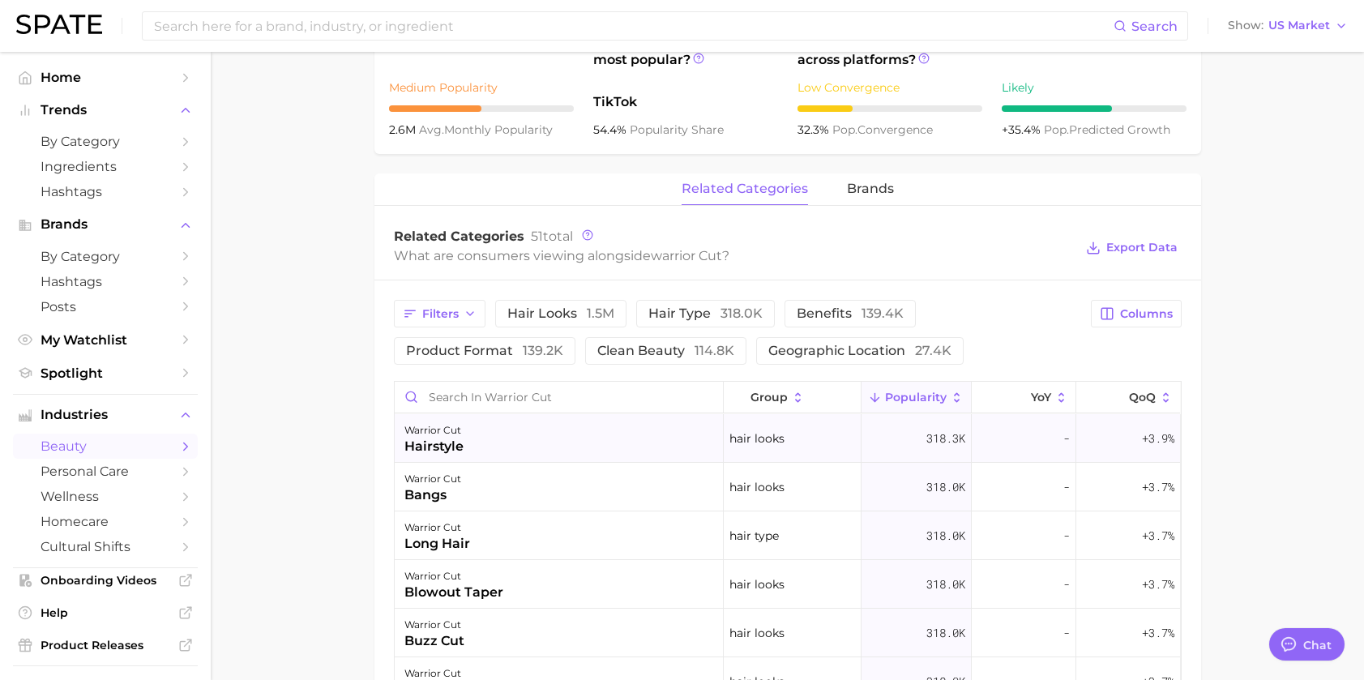
scroll to position [405, 0]
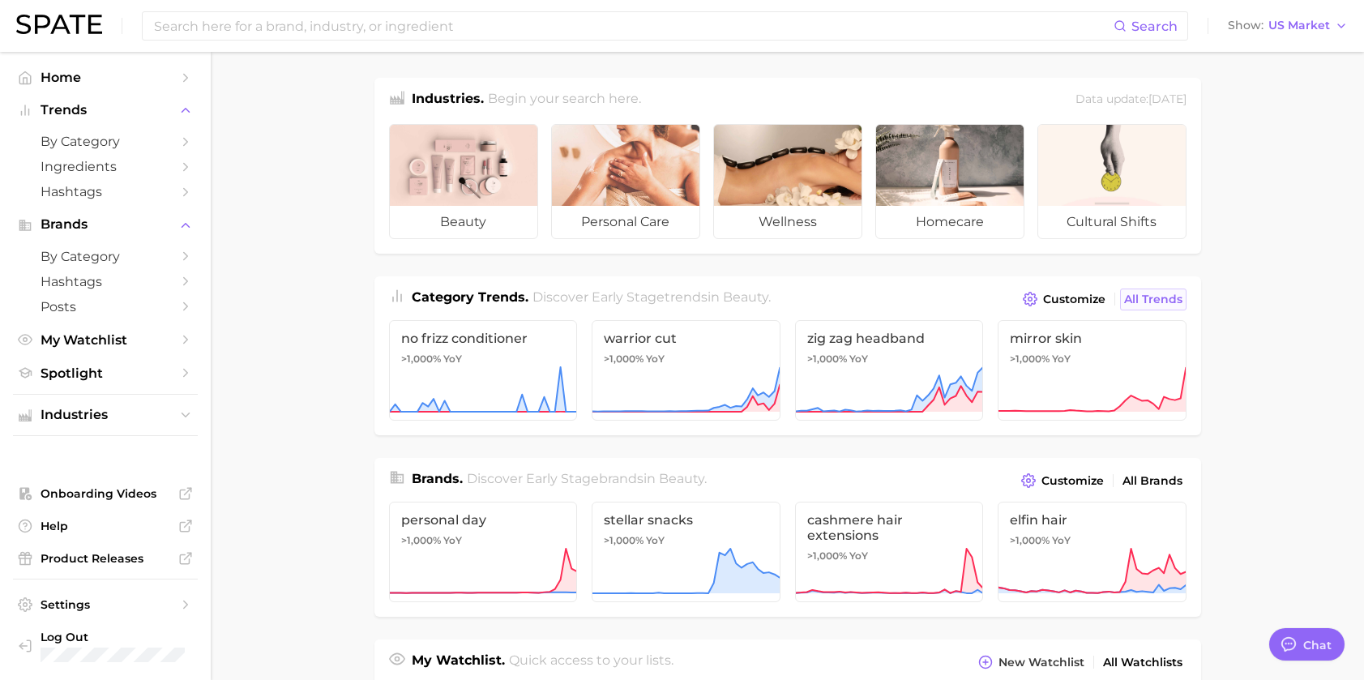
click at [1172, 293] on span "All Trends" at bounding box center [1153, 300] width 58 height 14
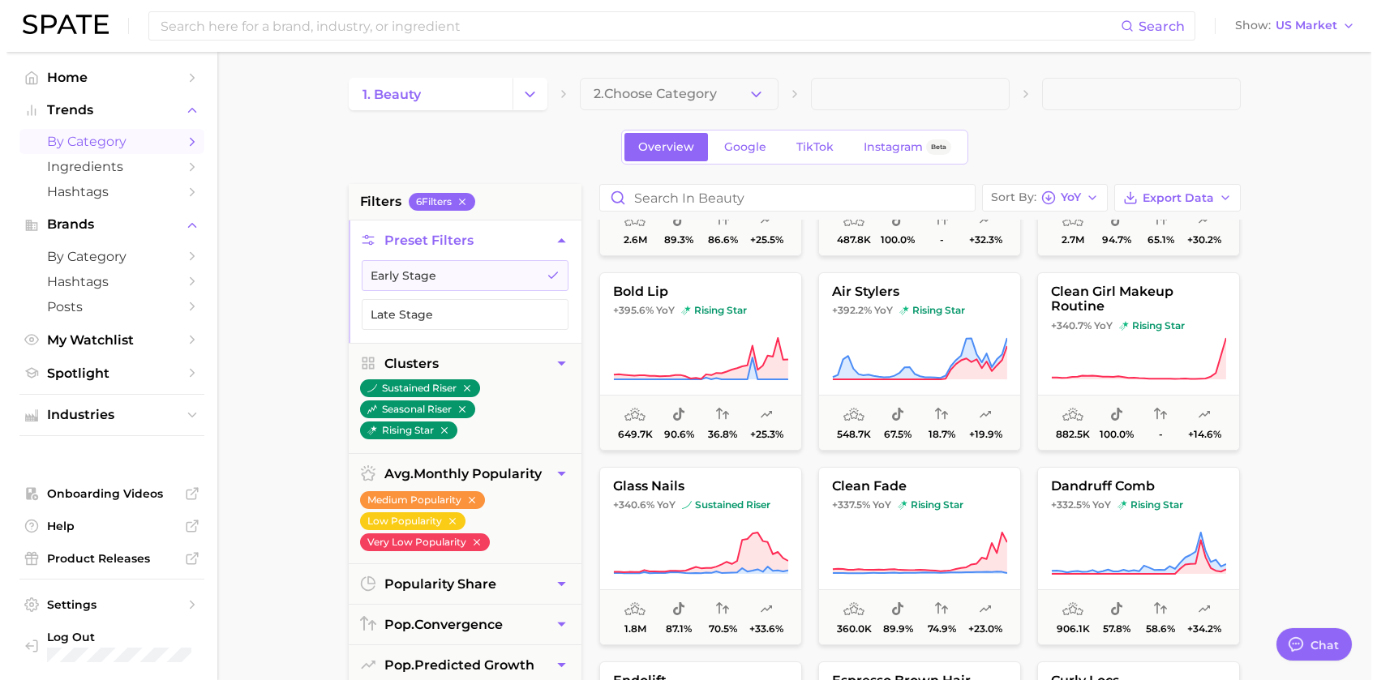
scroll to position [892, 0]
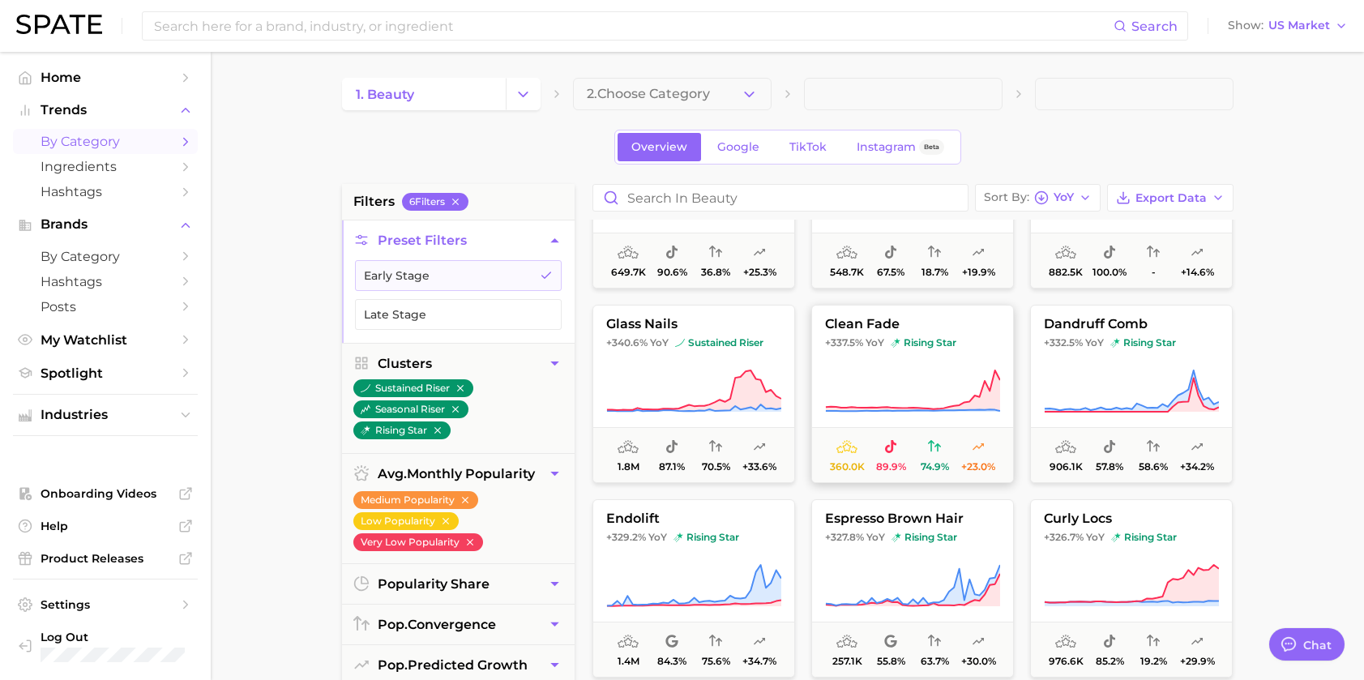
click at [898, 382] on icon at bounding box center [912, 391] width 175 height 45
click at [987, 342] on div at bounding box center [682, 340] width 1364 height 680
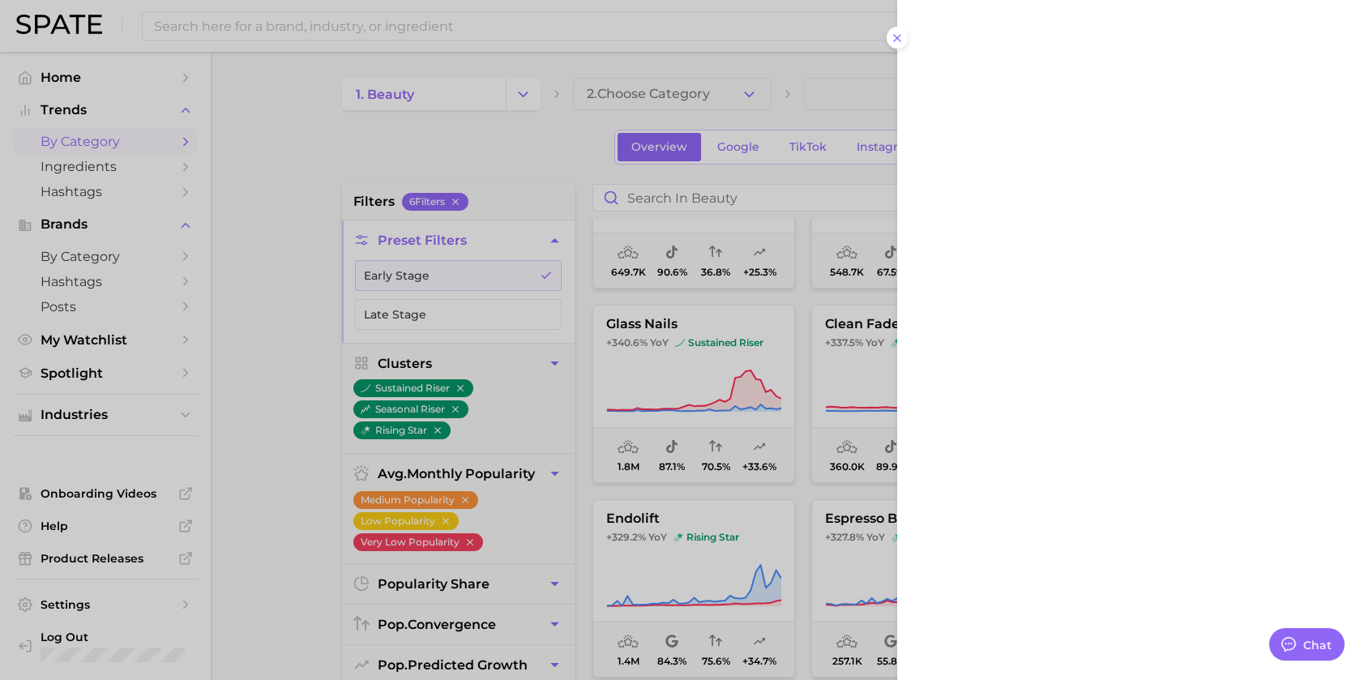
click at [906, 384] on div at bounding box center [682, 340] width 1364 height 680
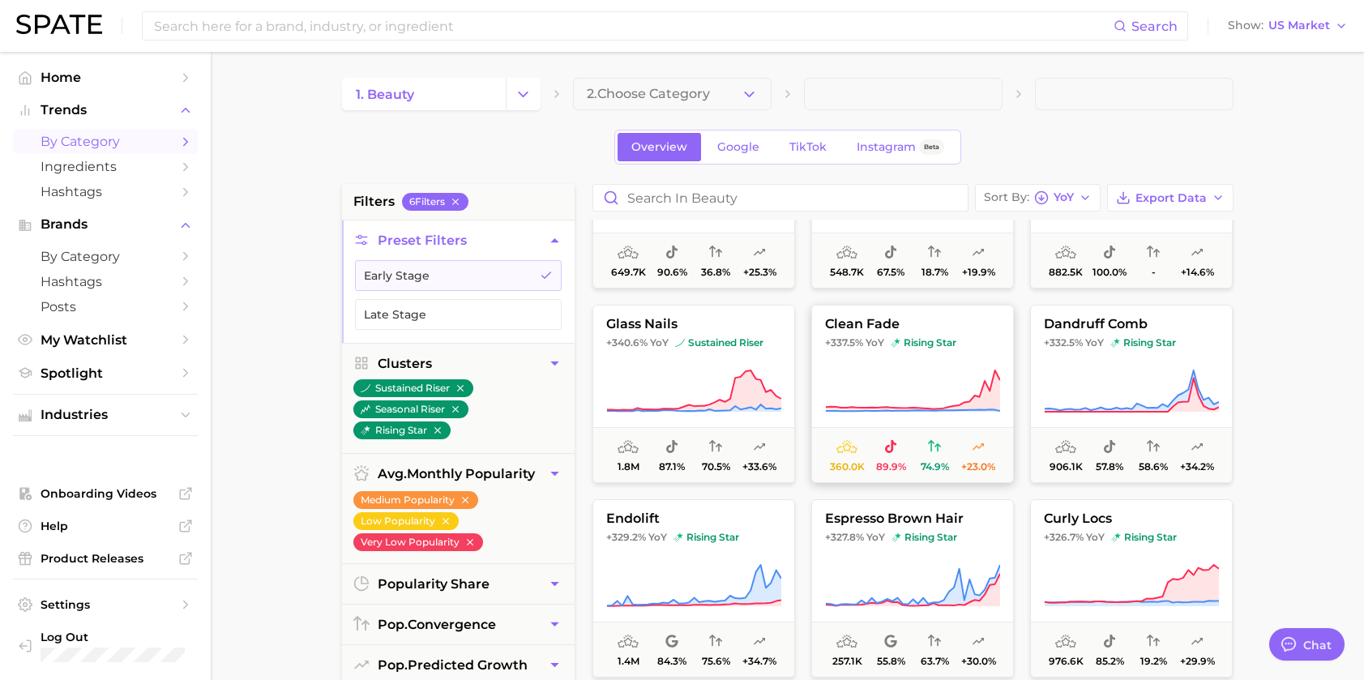
click at [832, 439] on span "360.0k" at bounding box center [847, 455] width 44 height 35
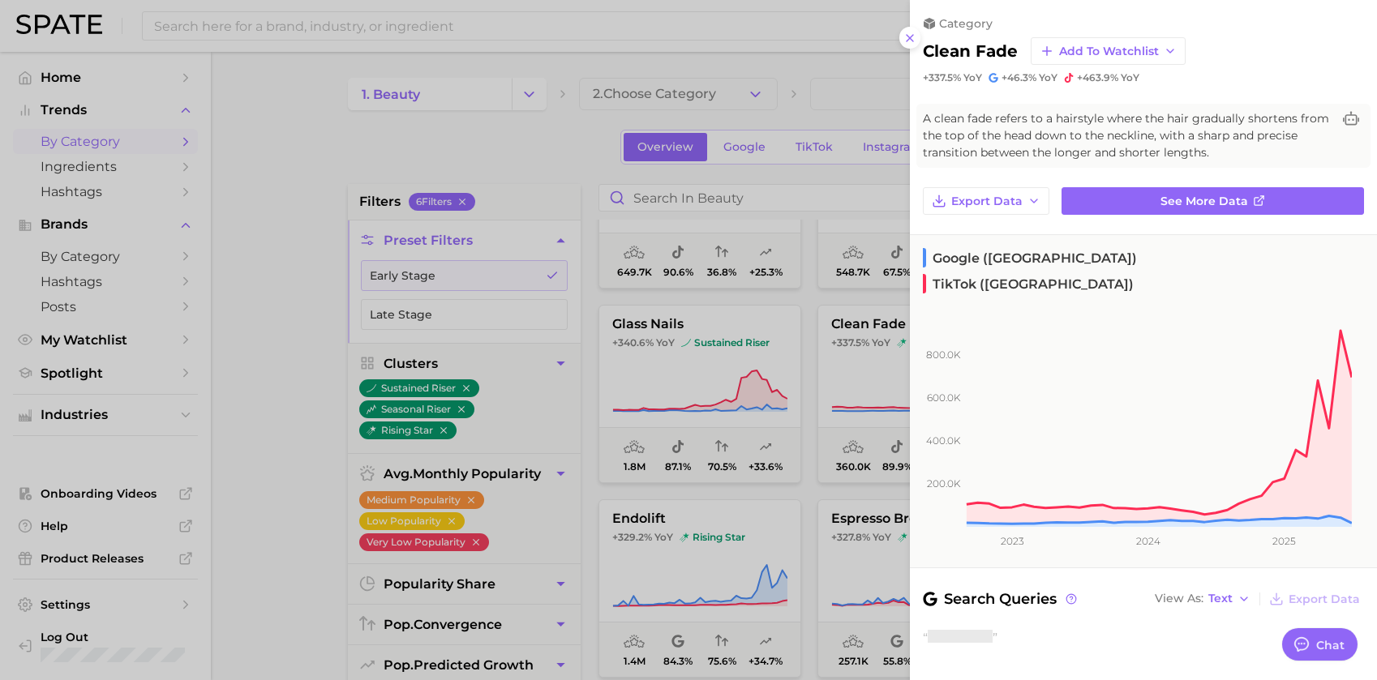
click at [870, 417] on div at bounding box center [688, 340] width 1377 height 680
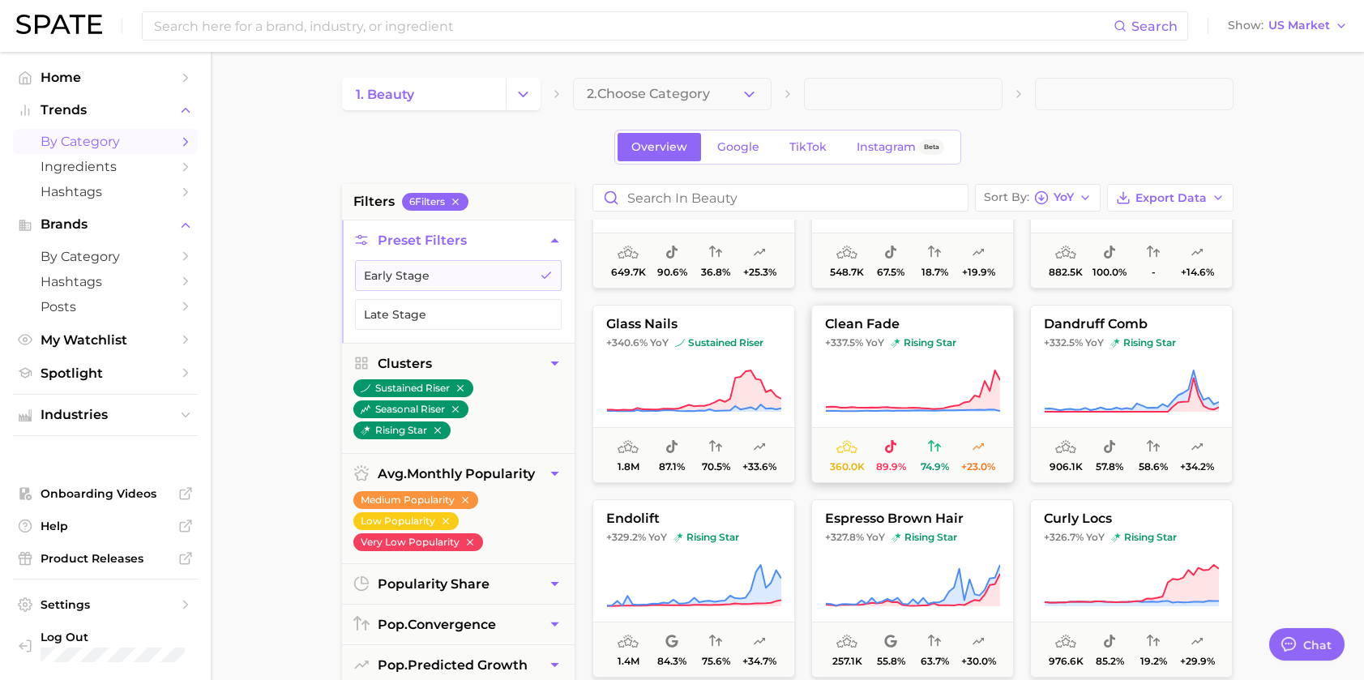
click at [927, 414] on div at bounding box center [912, 391] width 175 height 45
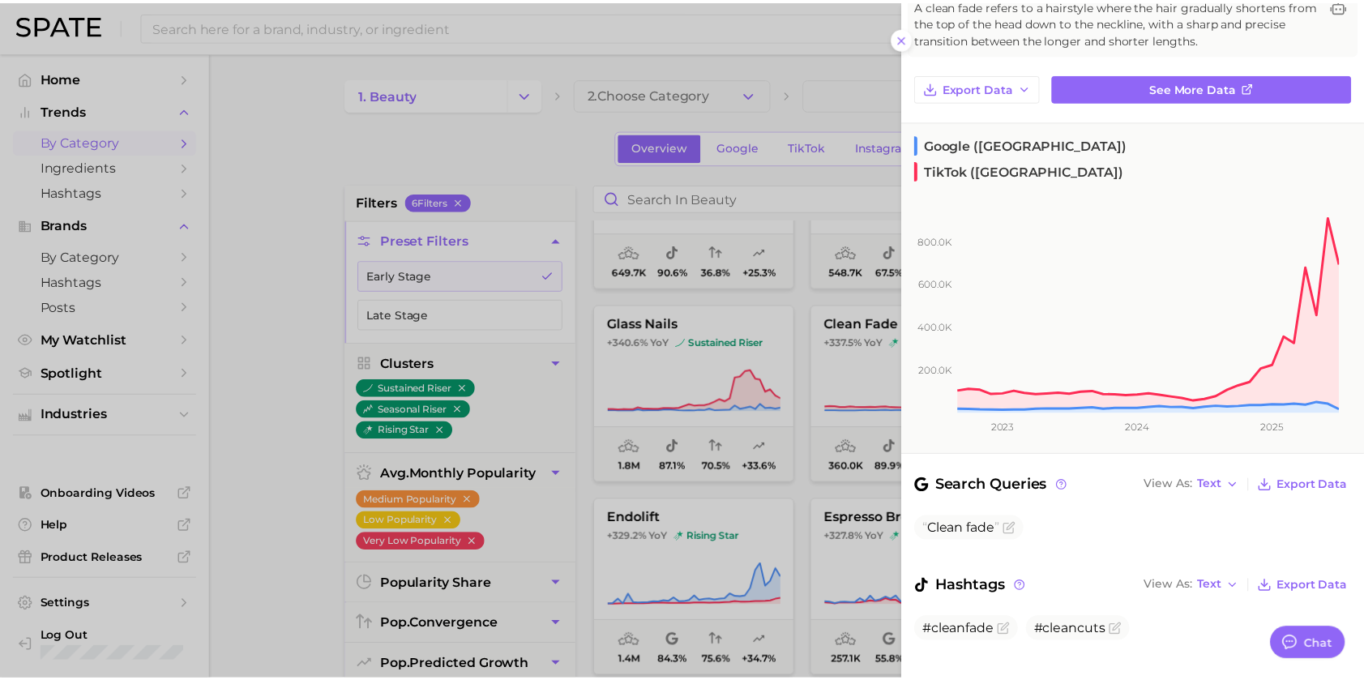
scroll to position [0, 0]
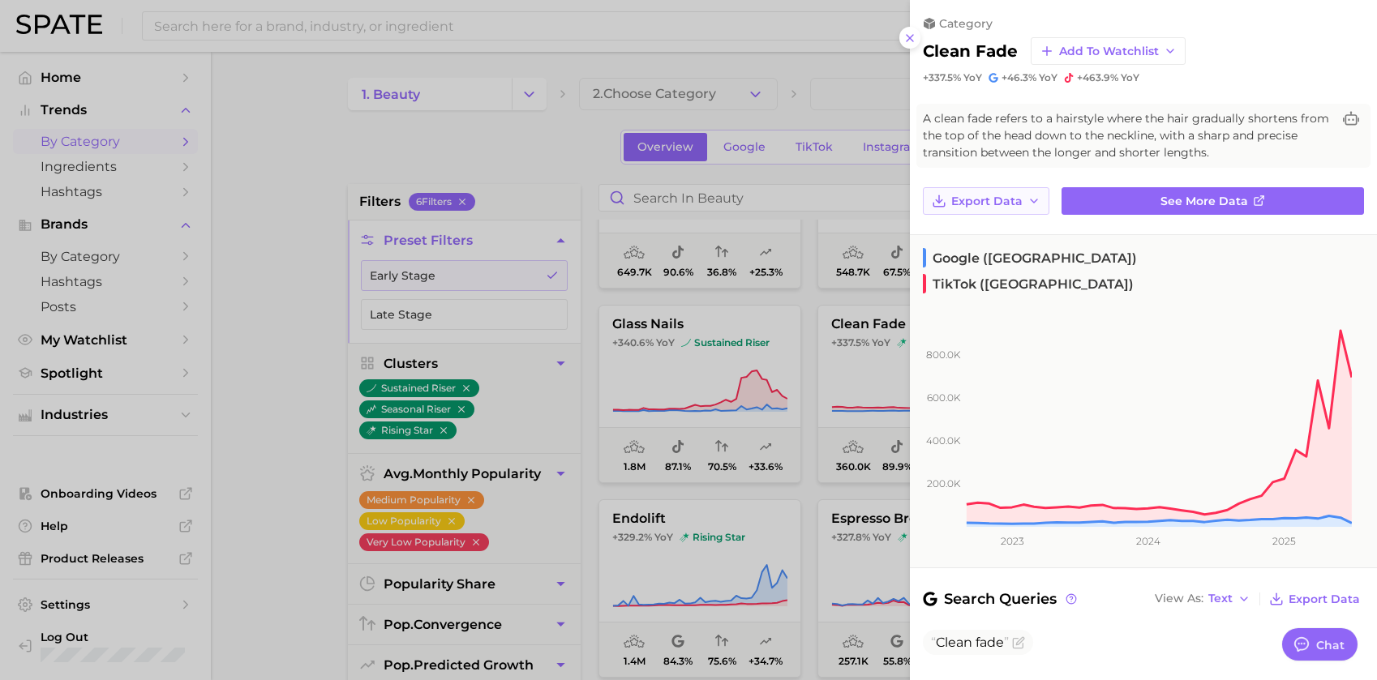
click at [956, 193] on button "Export Data" at bounding box center [986, 201] width 126 height 28
click at [1199, 161] on div "A clean fade refers to a hairstyle where the hair gradually shortens from the t…" at bounding box center [1143, 136] width 454 height 64
click at [1179, 195] on span "See more data" at bounding box center [1204, 202] width 88 height 14
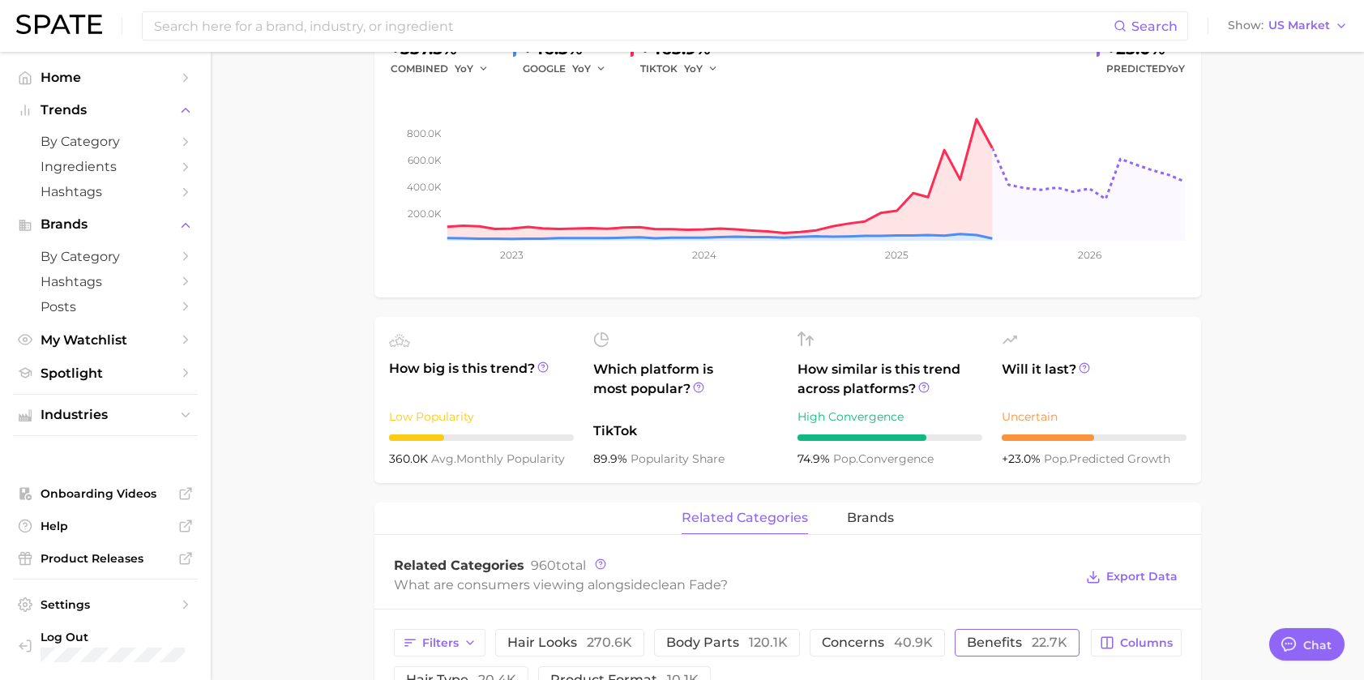
scroll to position [482, 0]
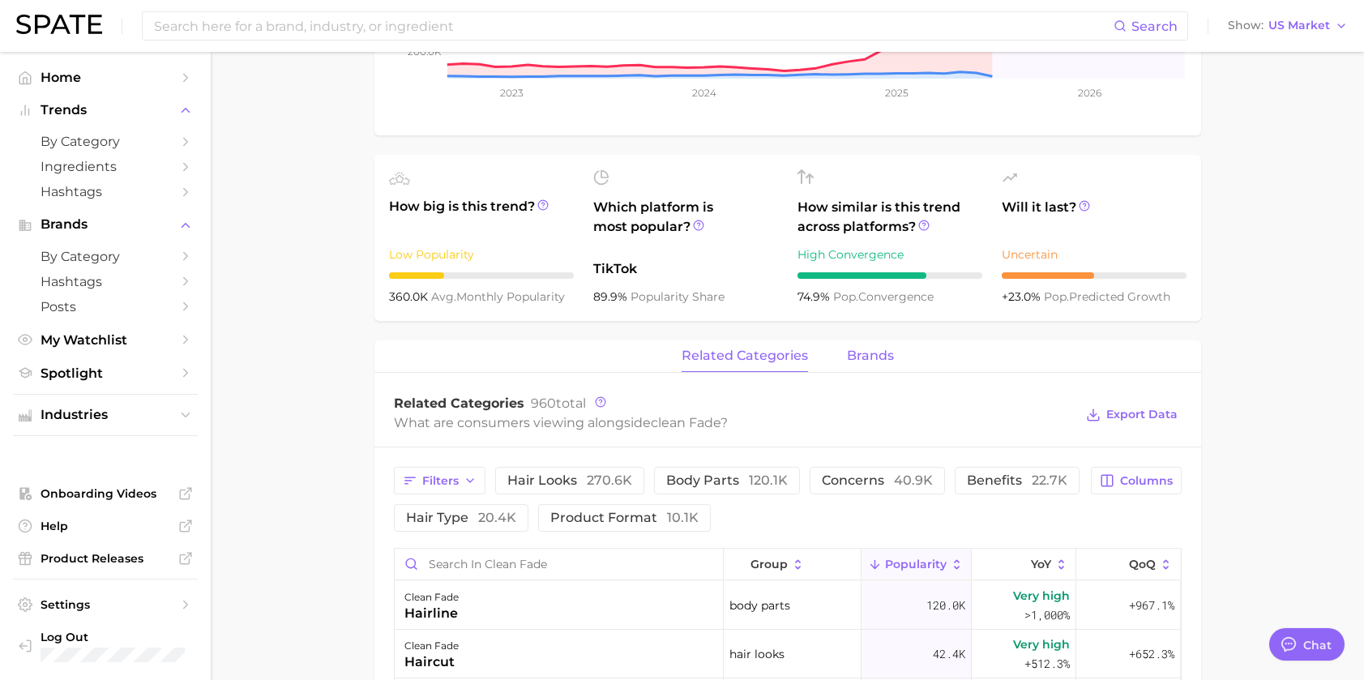
click at [848, 357] on span "brands" at bounding box center [870, 356] width 47 height 15
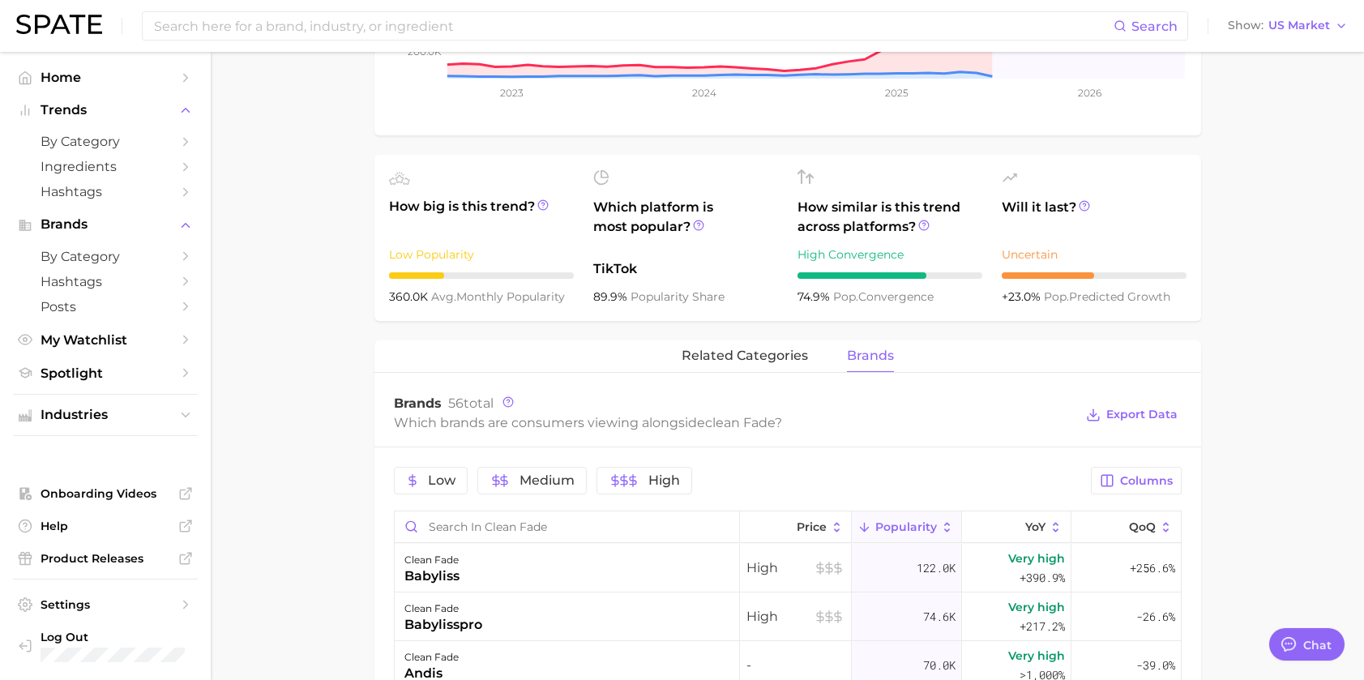
scroll to position [400, 0]
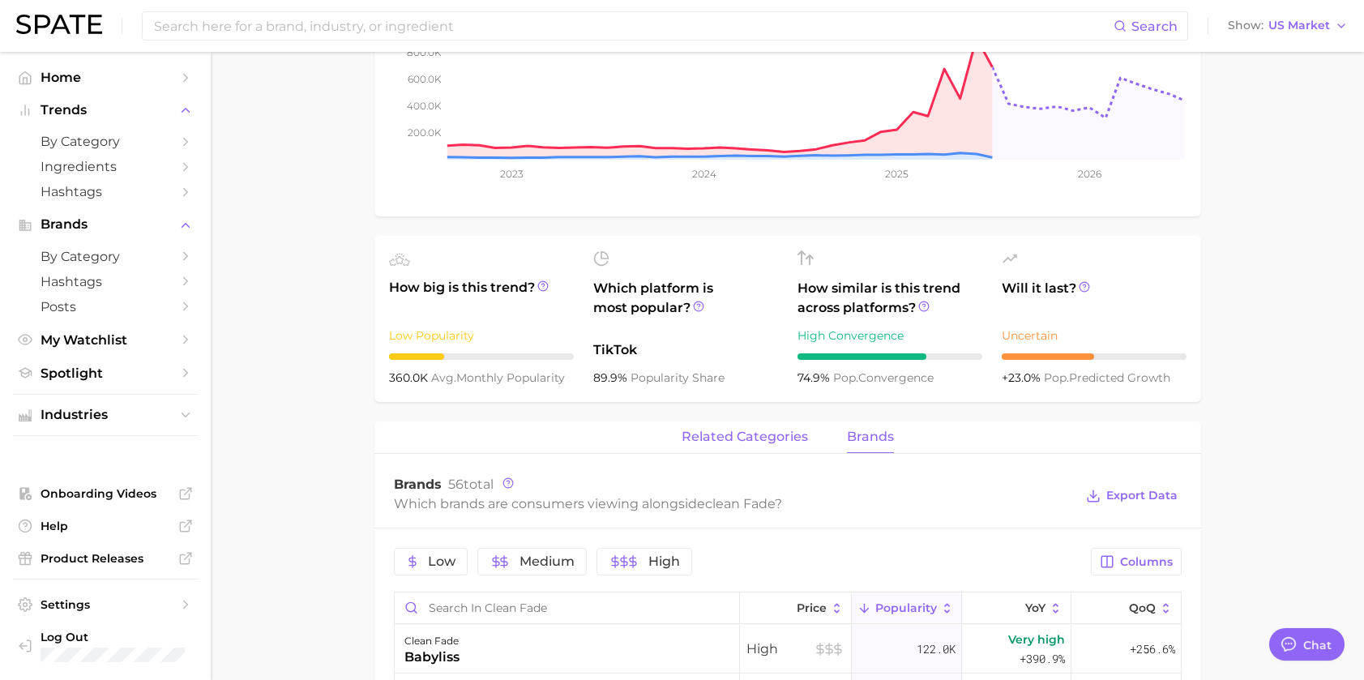
click at [733, 428] on button "related categories" at bounding box center [745, 438] width 126 height 32
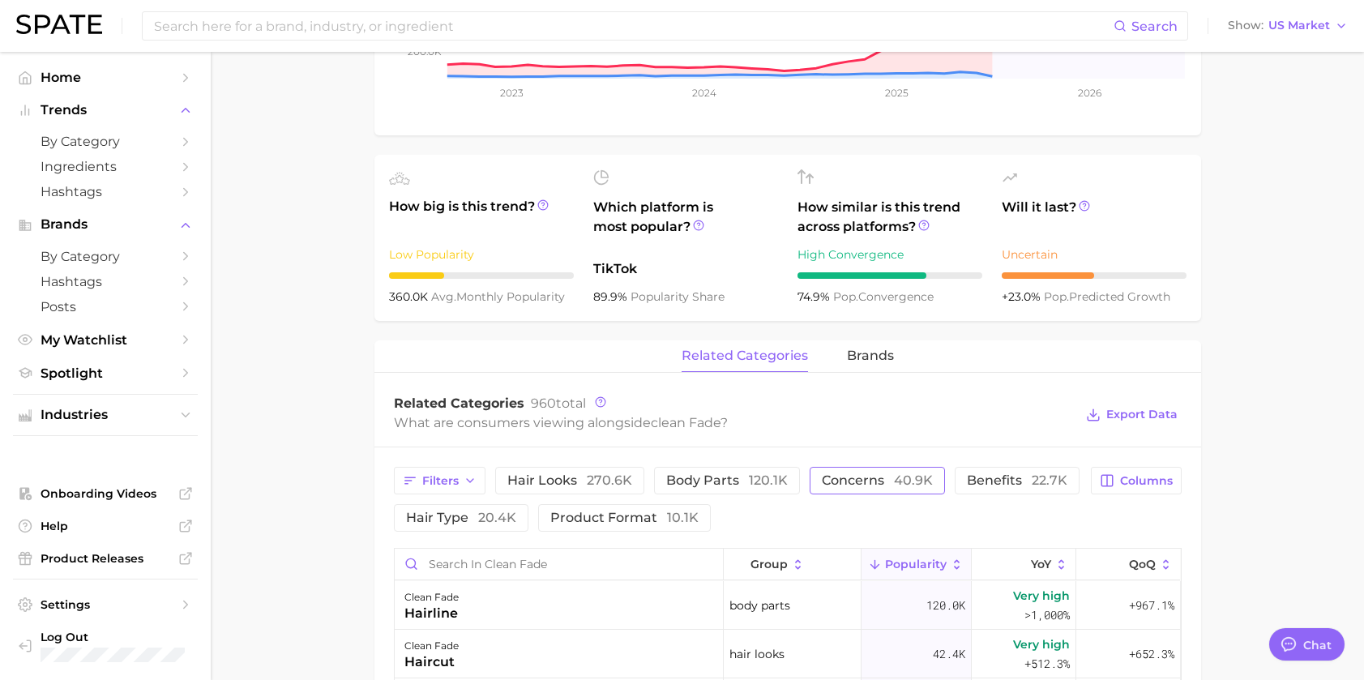
scroll to position [563, 0]
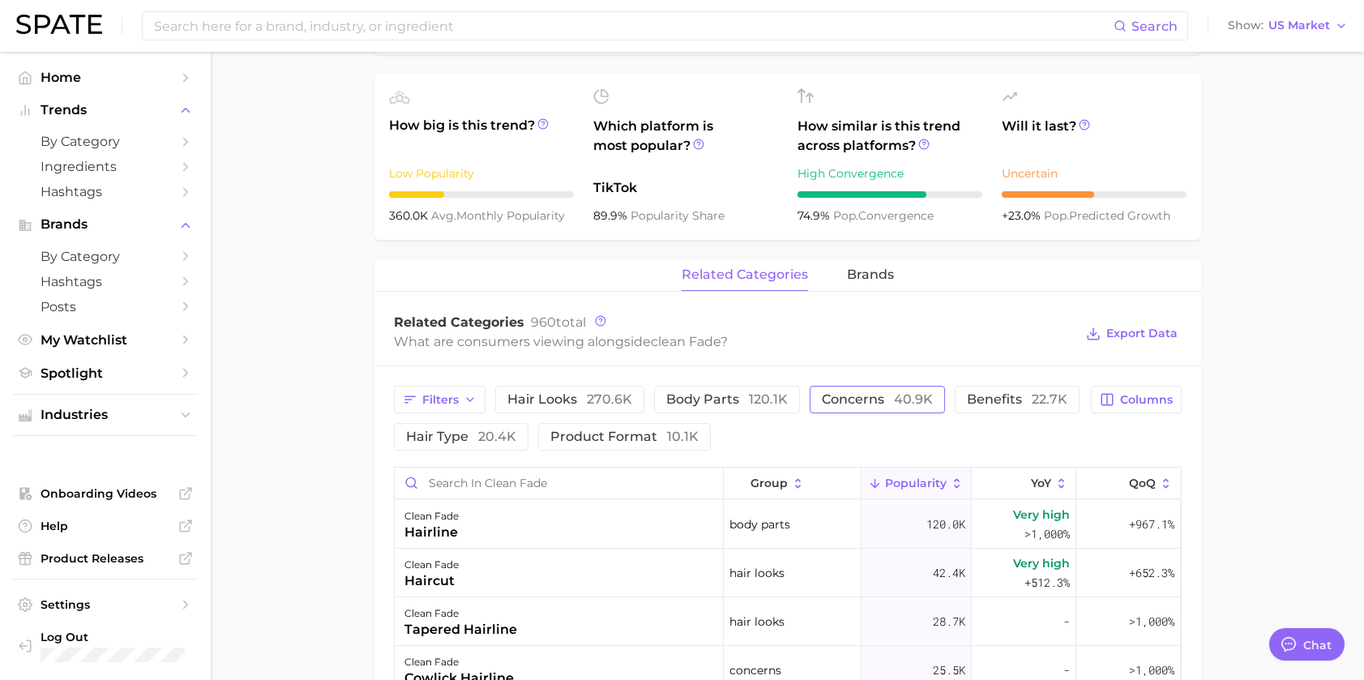
click at [872, 398] on span "concerns 40.9k" at bounding box center [877, 399] width 111 height 13
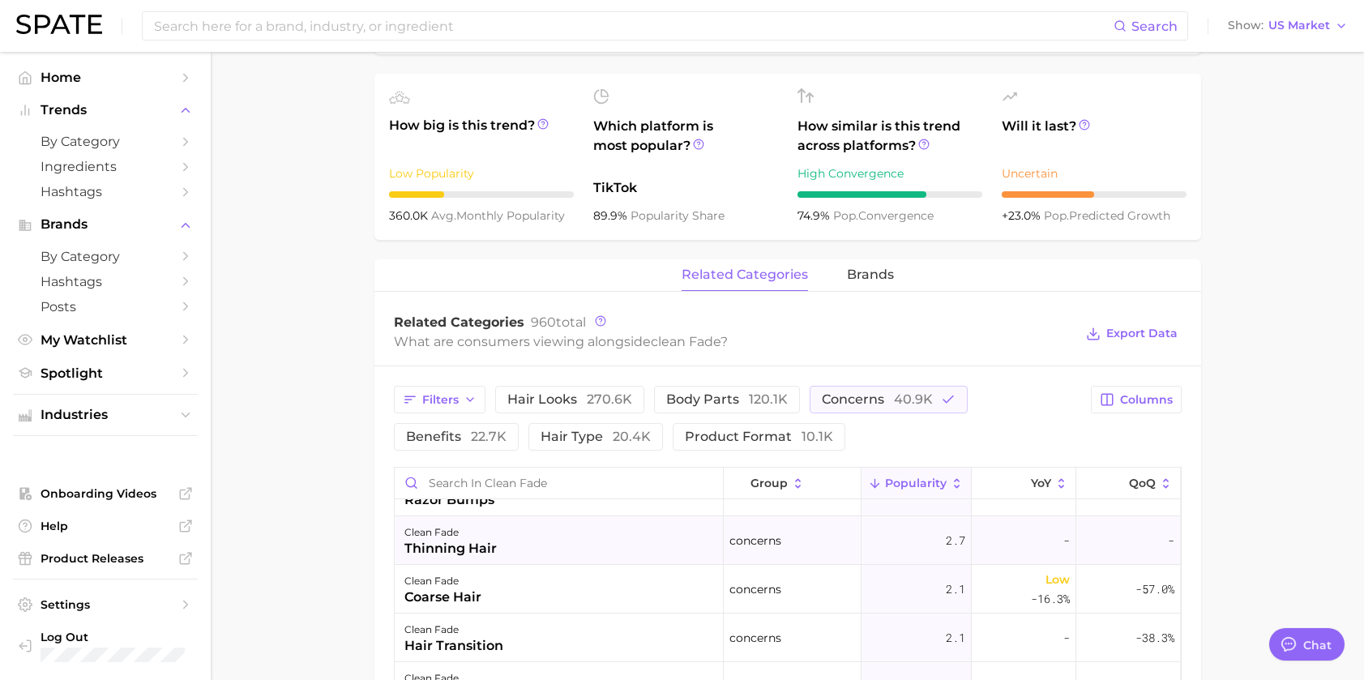
scroll to position [486, 0]
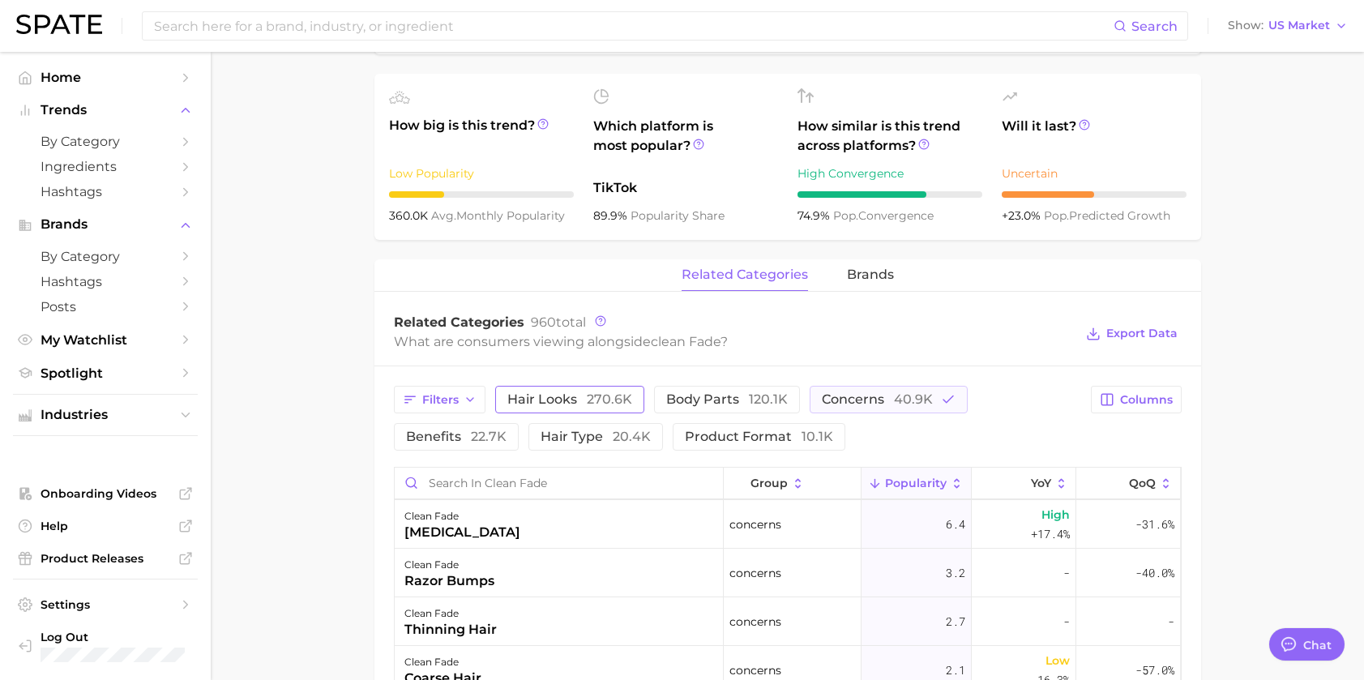
click at [602, 411] on button "hair looks 270.6k" at bounding box center [569, 400] width 149 height 28
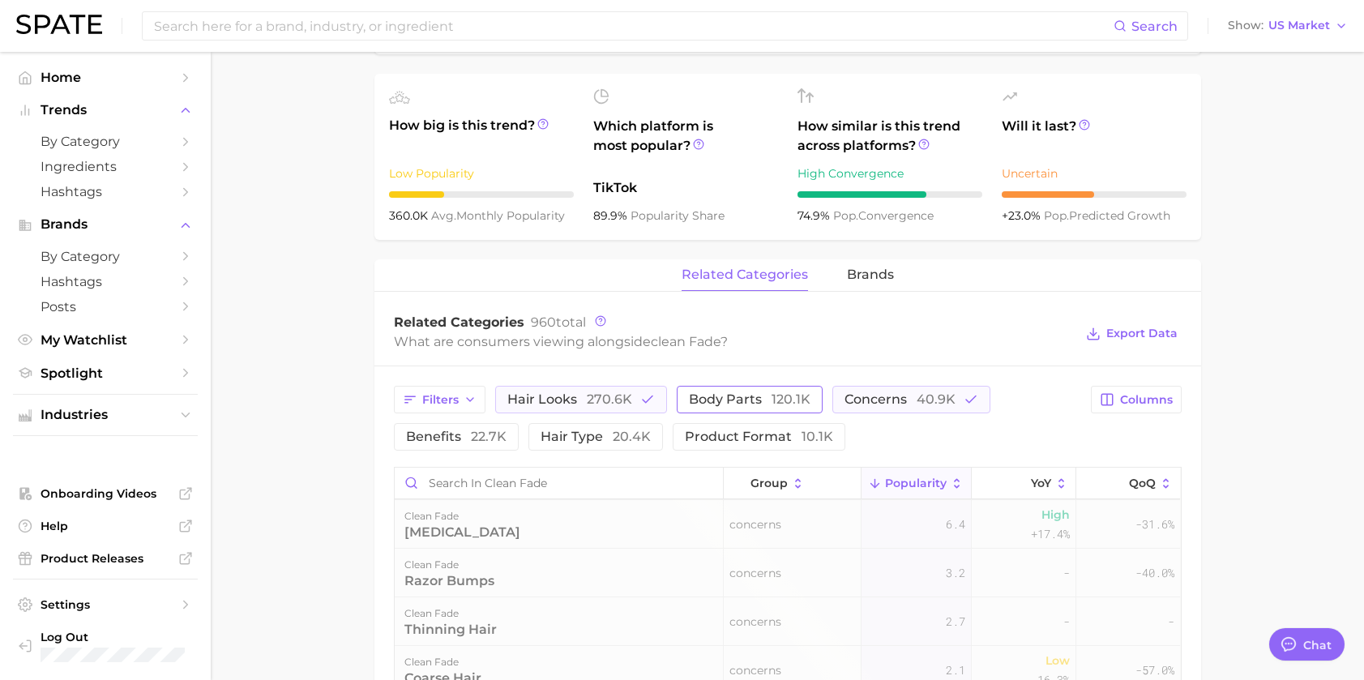
scroll to position [0, 0]
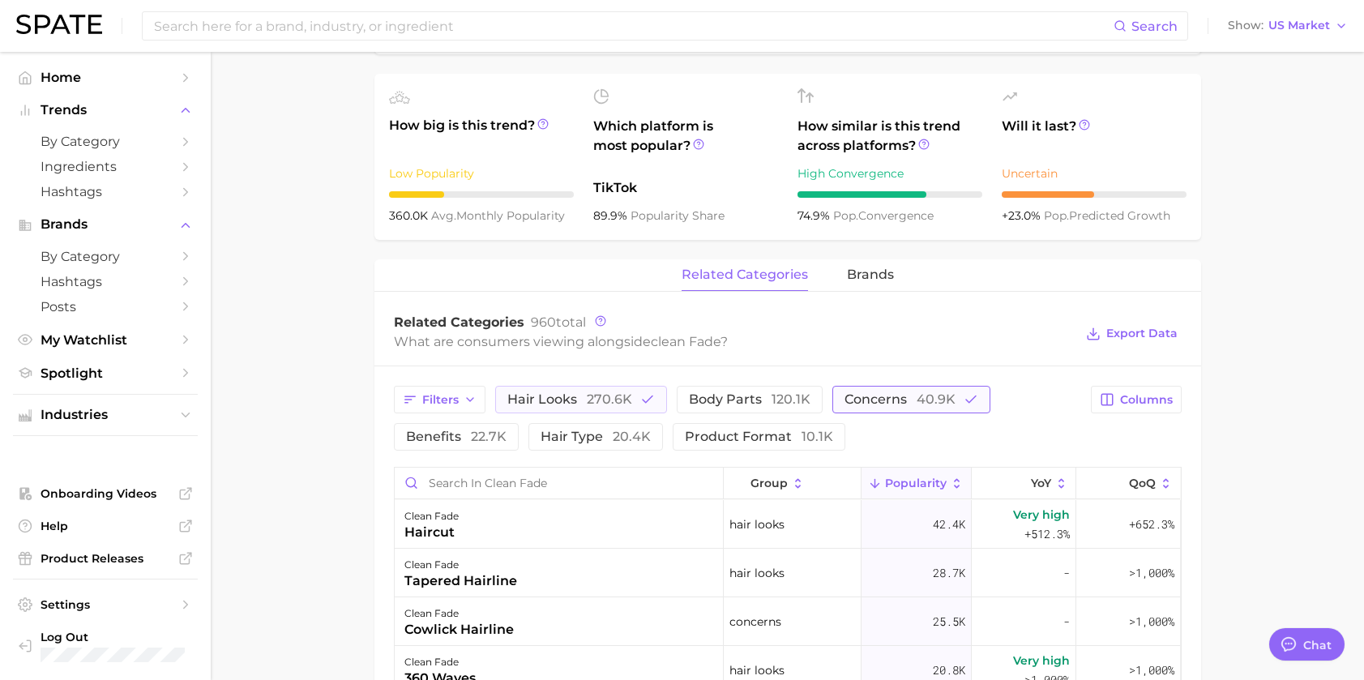
click at [907, 406] on span "concerns 40.9k" at bounding box center [900, 399] width 111 height 13
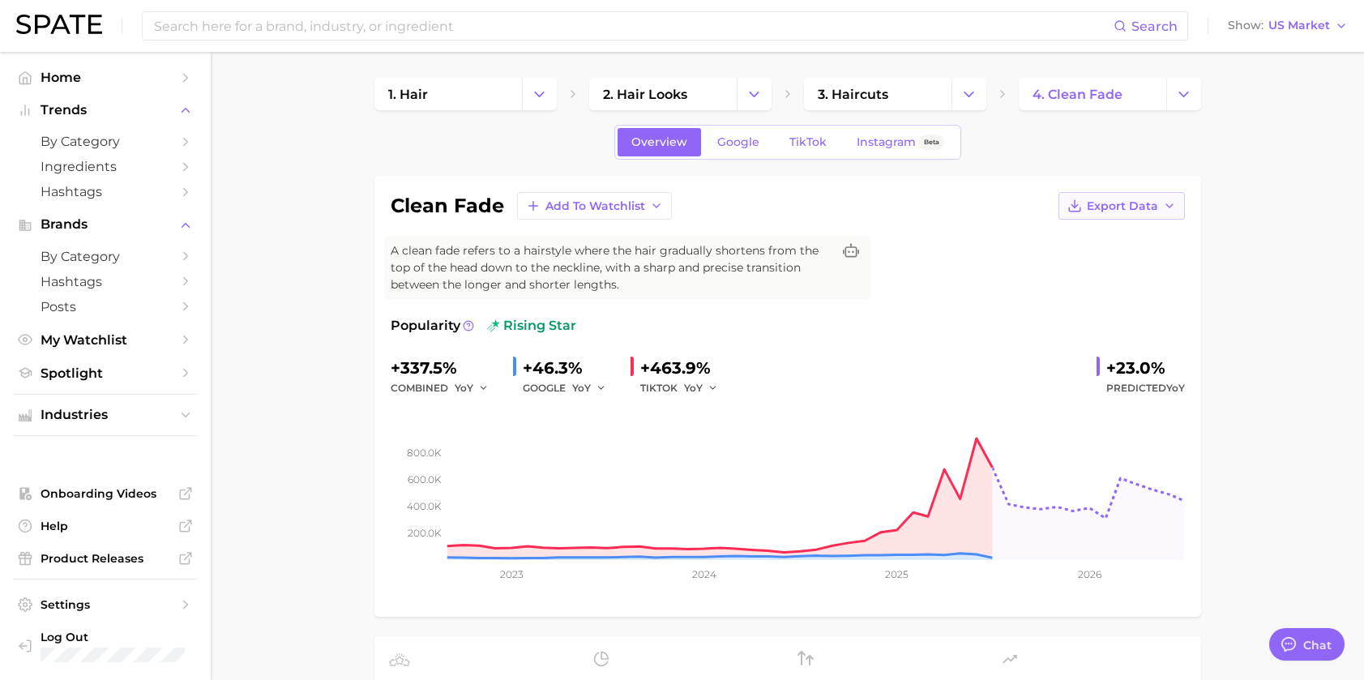
click at [1129, 203] on span "Export Data" at bounding box center [1122, 206] width 71 height 14
click at [1102, 259] on span "Time Series Image" at bounding box center [1088, 266] width 109 height 14
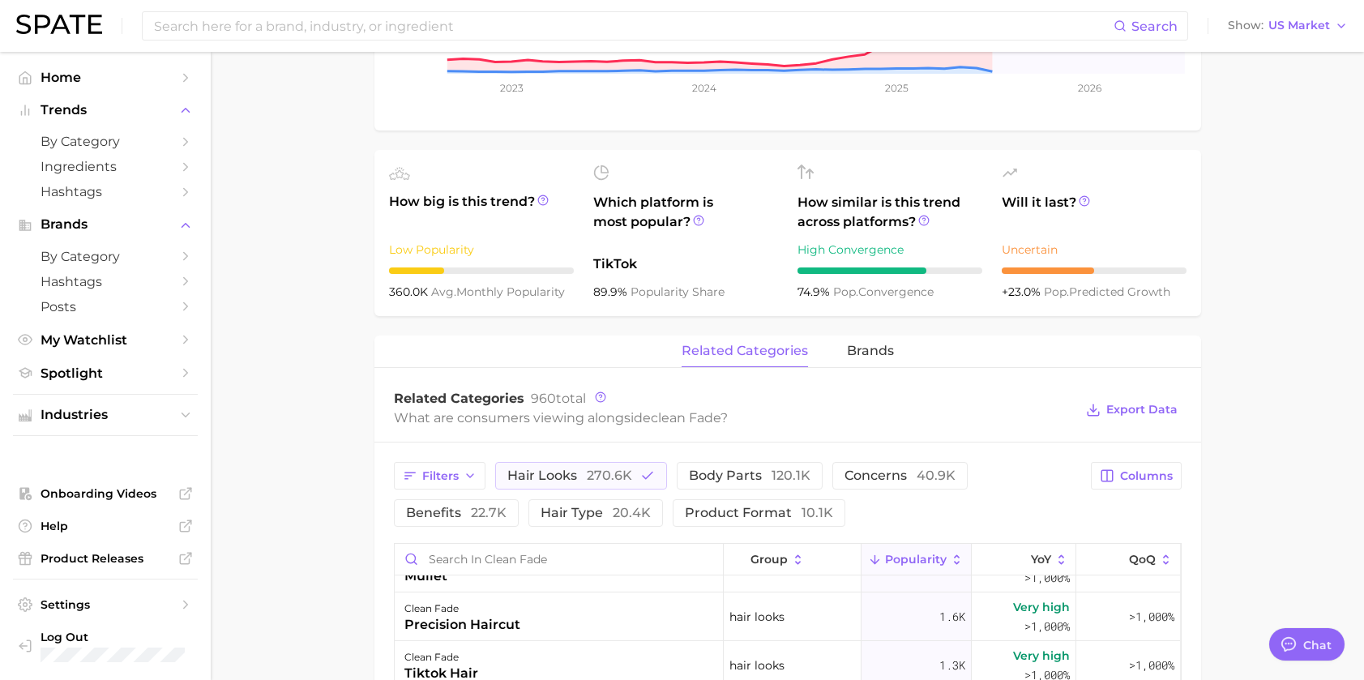
scroll to position [730, 0]
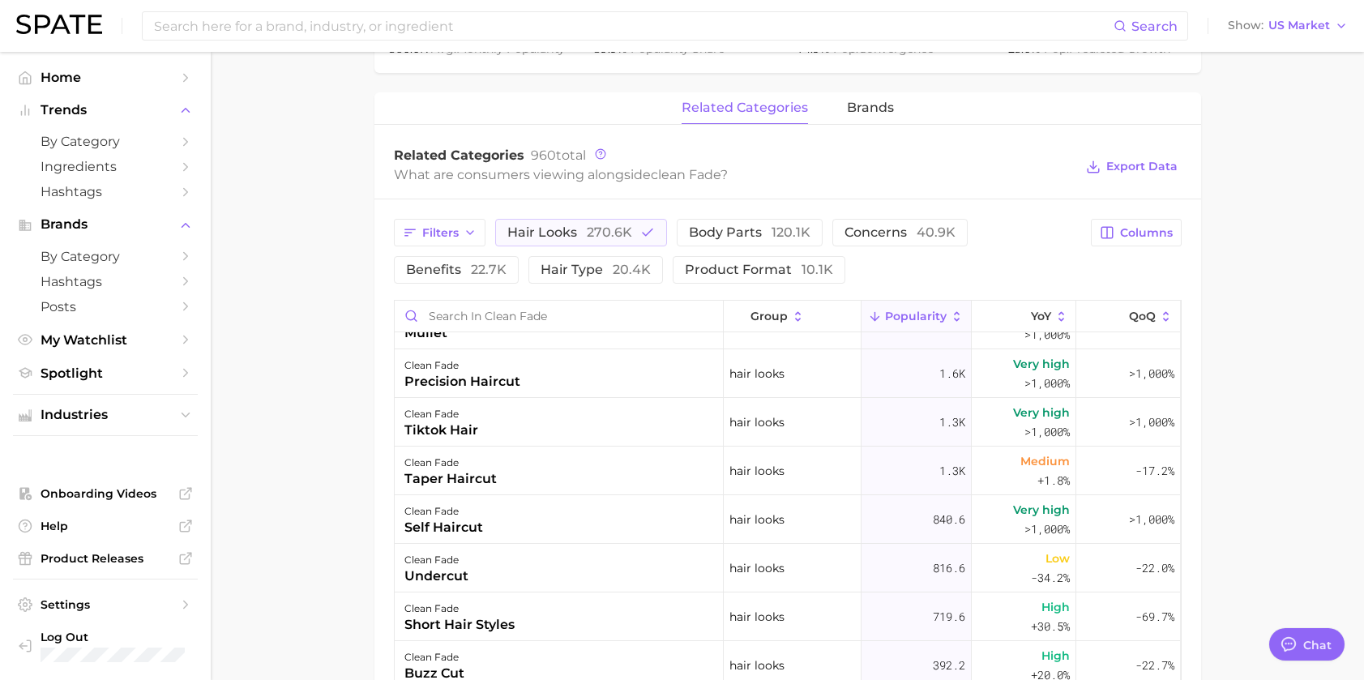
click at [829, 173] on div "What are consumers viewing alongside clean fade ?" at bounding box center [734, 175] width 681 height 22
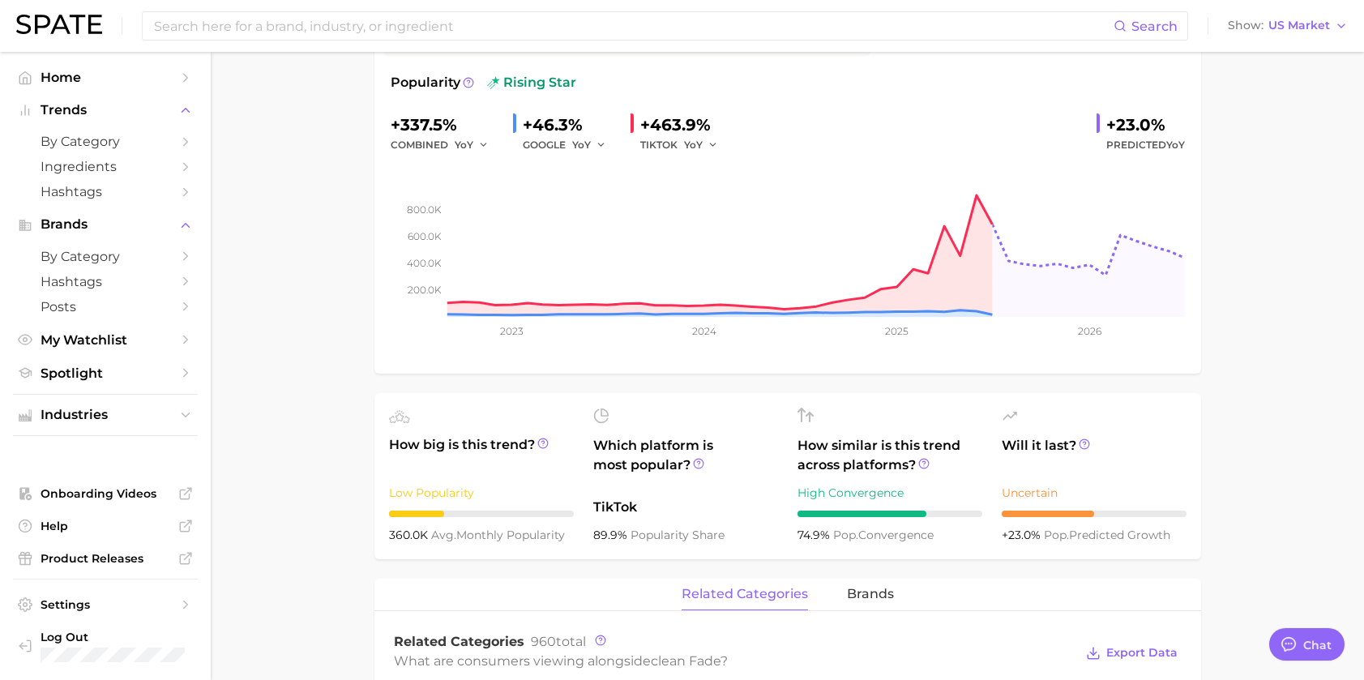
scroll to position [0, 0]
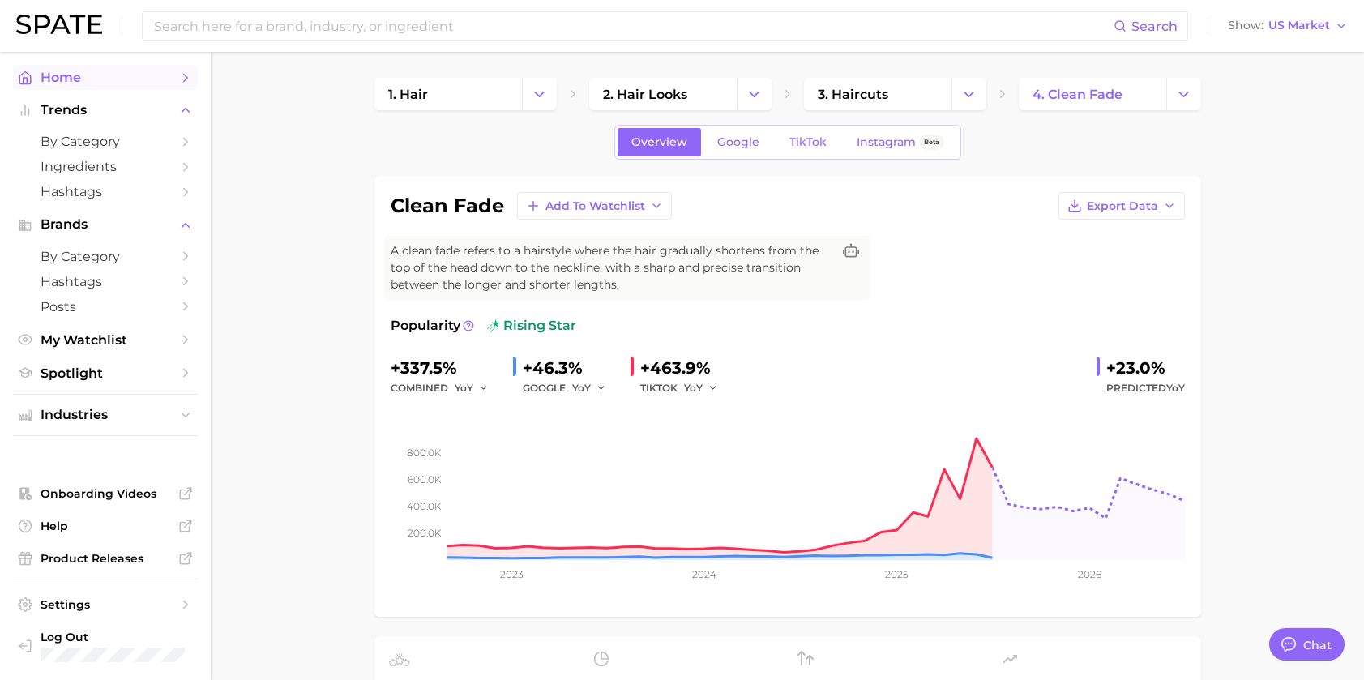
click at [101, 83] on span "Home" at bounding box center [106, 77] width 130 height 15
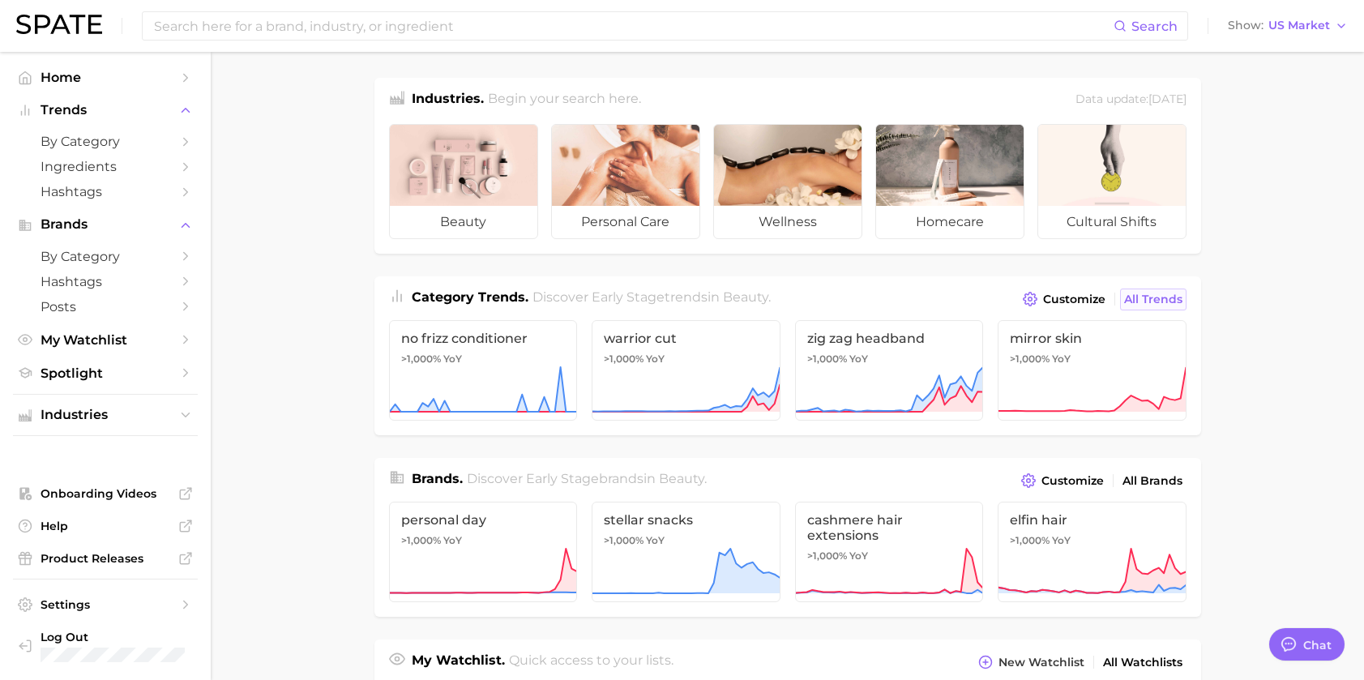
click at [1153, 307] on link "All Trends" at bounding box center [1153, 300] width 66 height 22
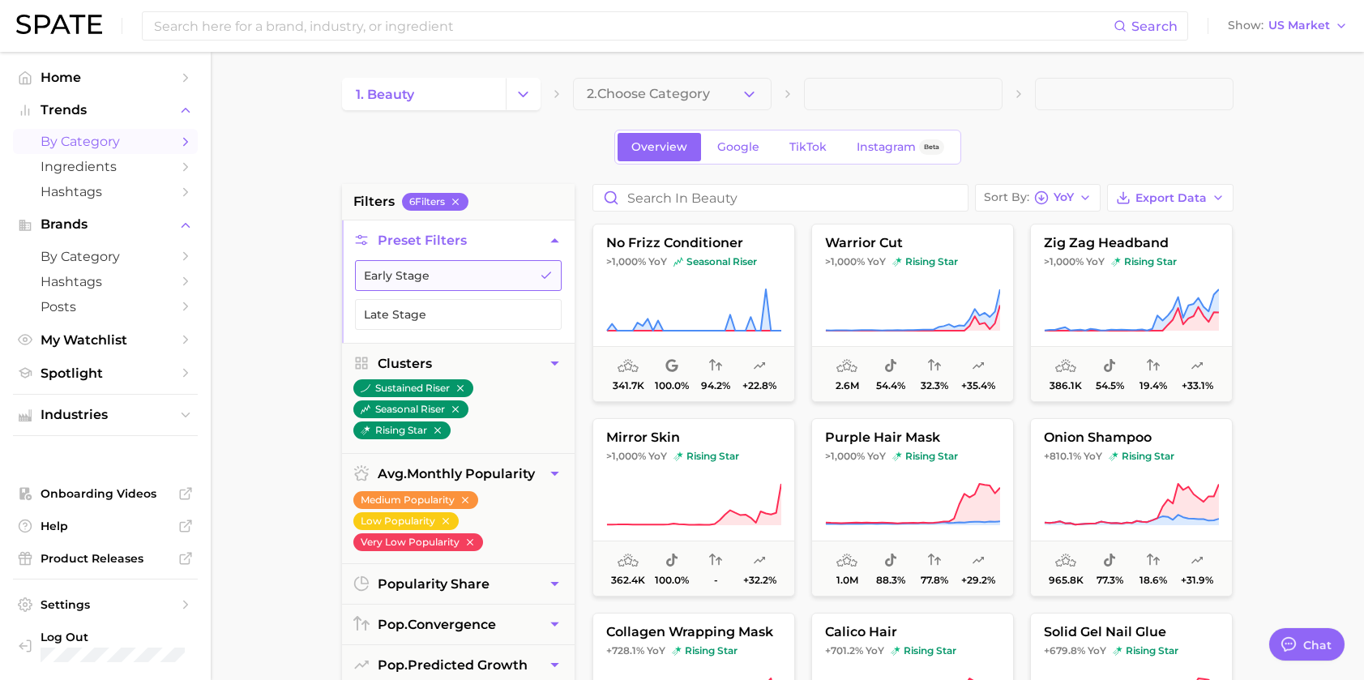
click at [471, 309] on button "Late Stage" at bounding box center [458, 314] width 207 height 31
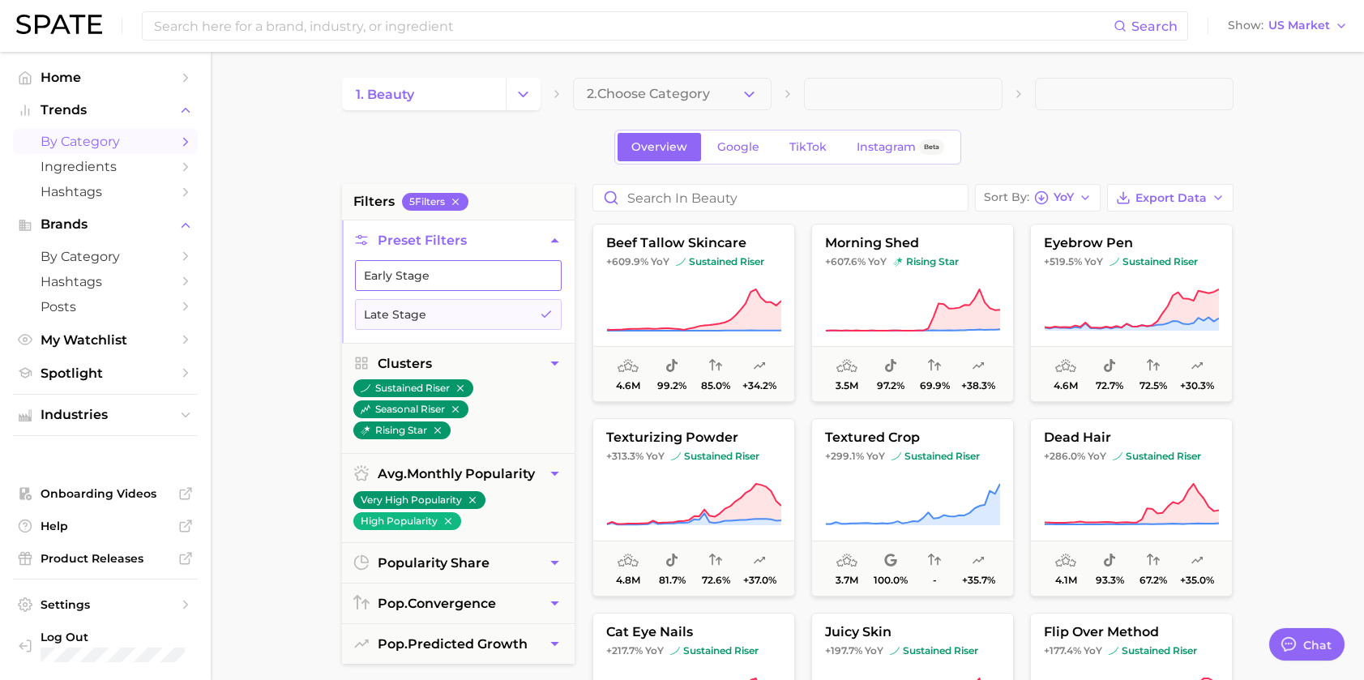
click at [530, 272] on button "Early Stage" at bounding box center [458, 275] width 207 height 31
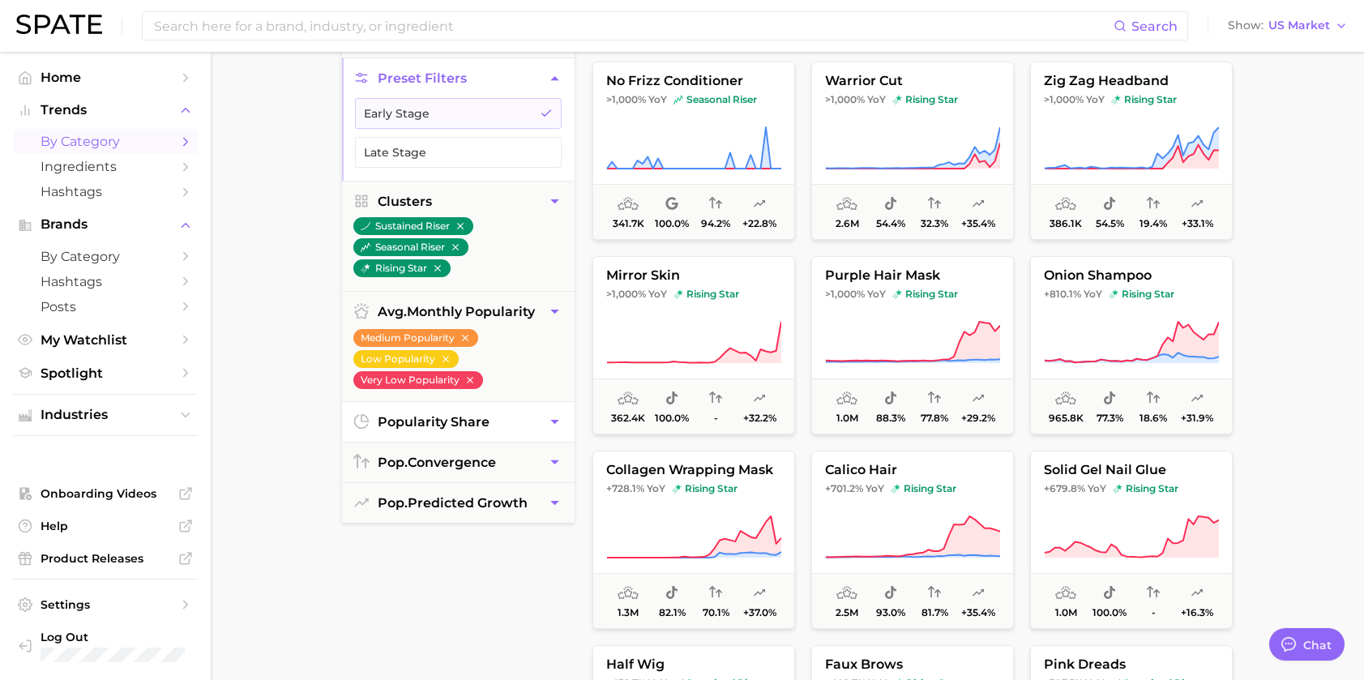
scroll to position [243, 0]
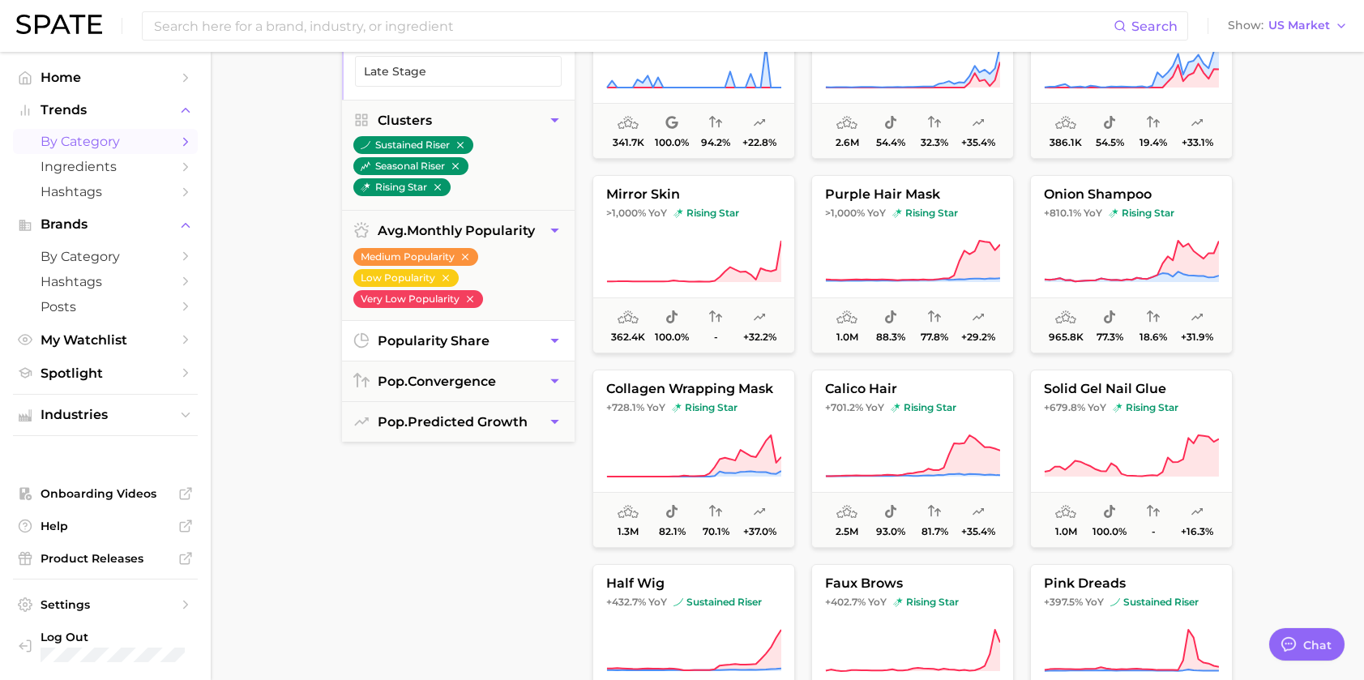
click at [509, 340] on button "popularity share" at bounding box center [458, 341] width 233 height 40
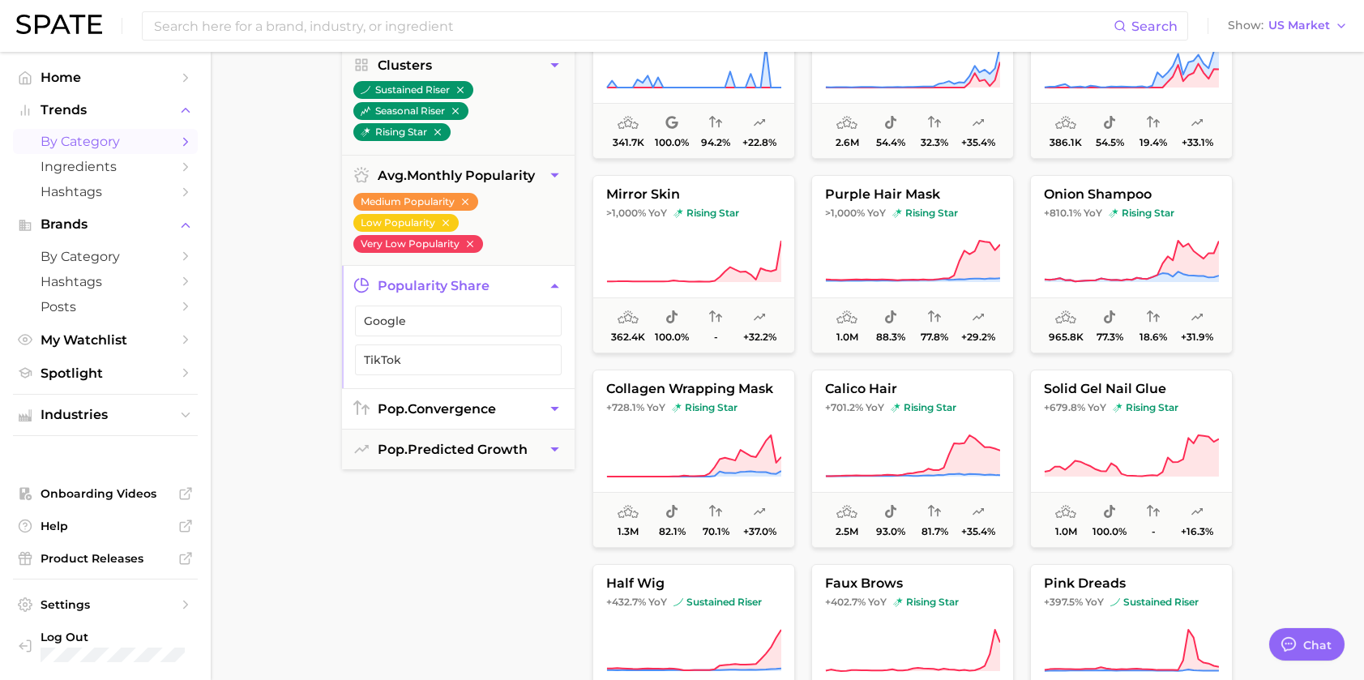
click at [493, 395] on button "pop. convergence" at bounding box center [458, 409] width 233 height 40
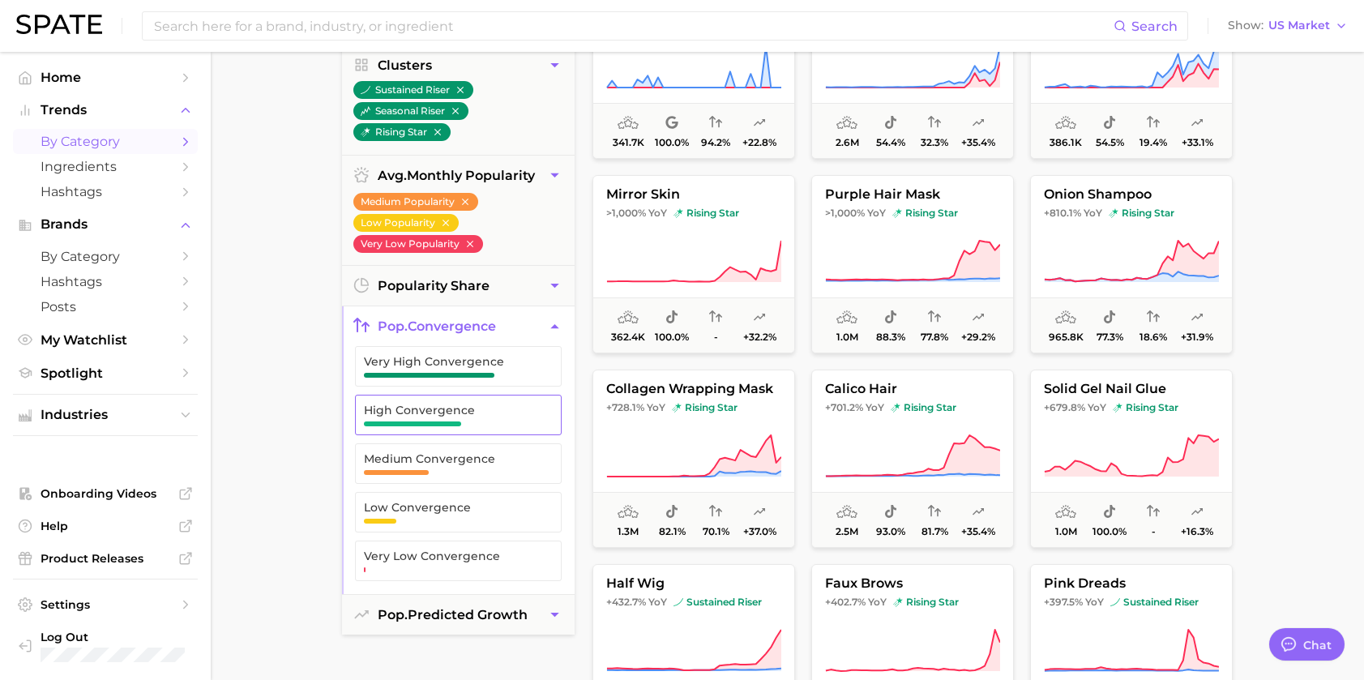
click at [507, 411] on span "High Convergence" at bounding box center [445, 410] width 163 height 13
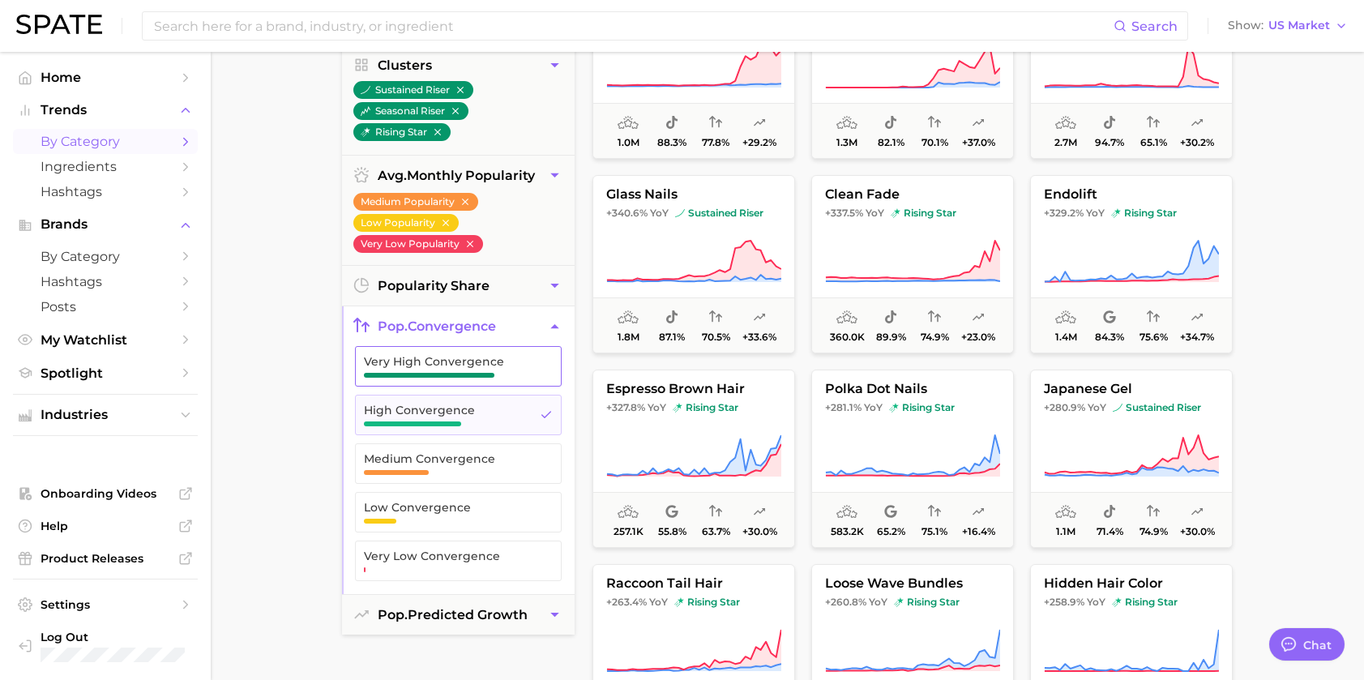
click at [510, 370] on span "Very High Convergence" at bounding box center [445, 366] width 163 height 23
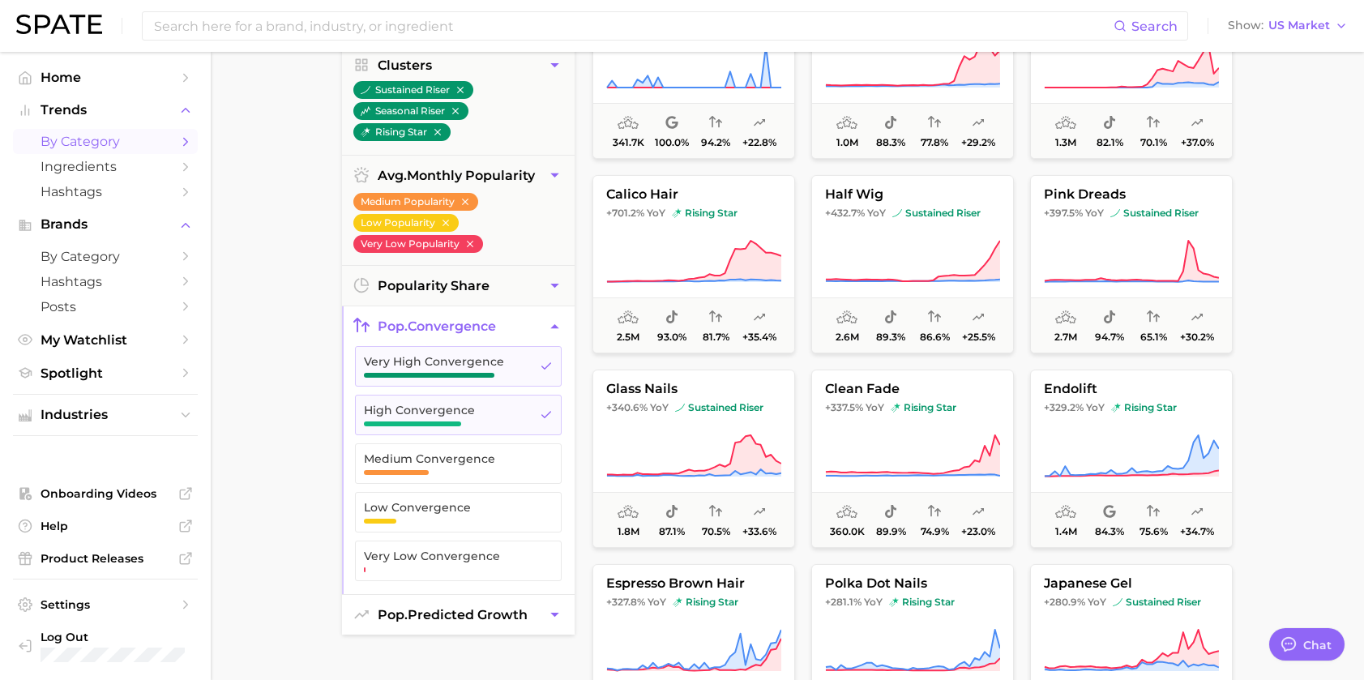
click at [440, 602] on button "pop. predicted growth" at bounding box center [458, 615] width 233 height 40
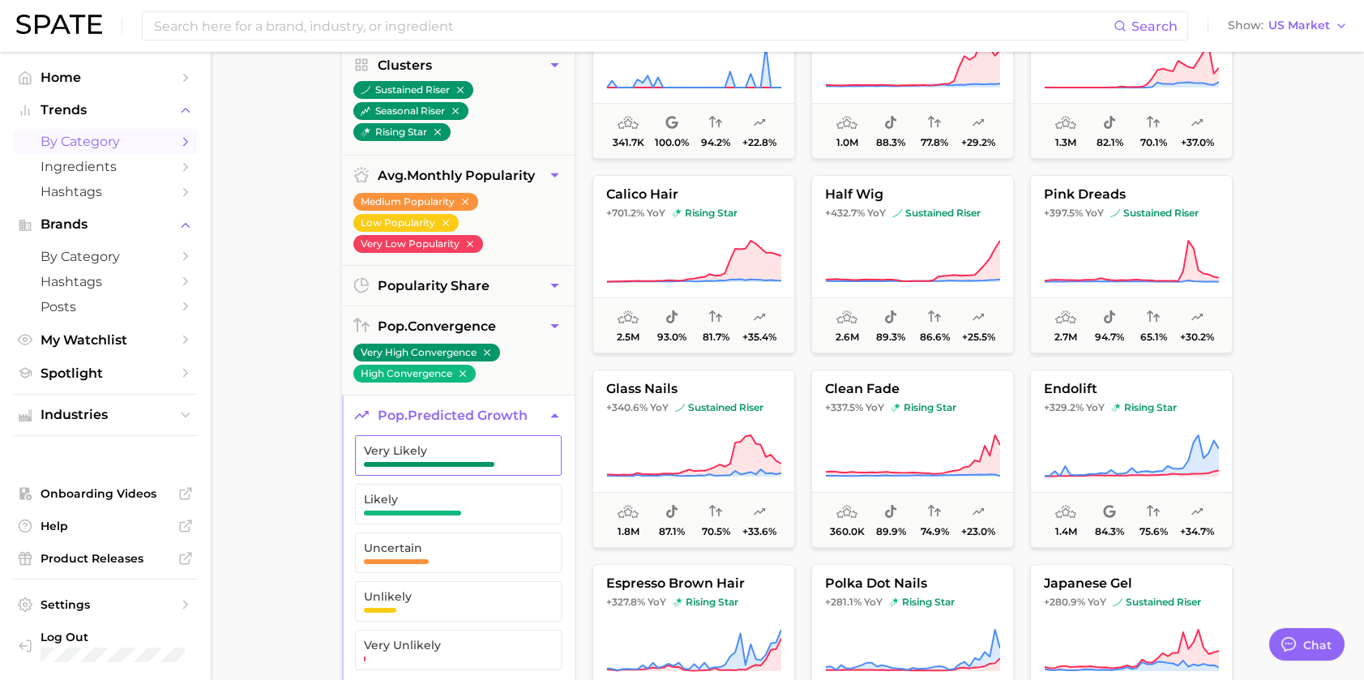
click at [507, 459] on span "Very Likely" at bounding box center [445, 455] width 163 height 23
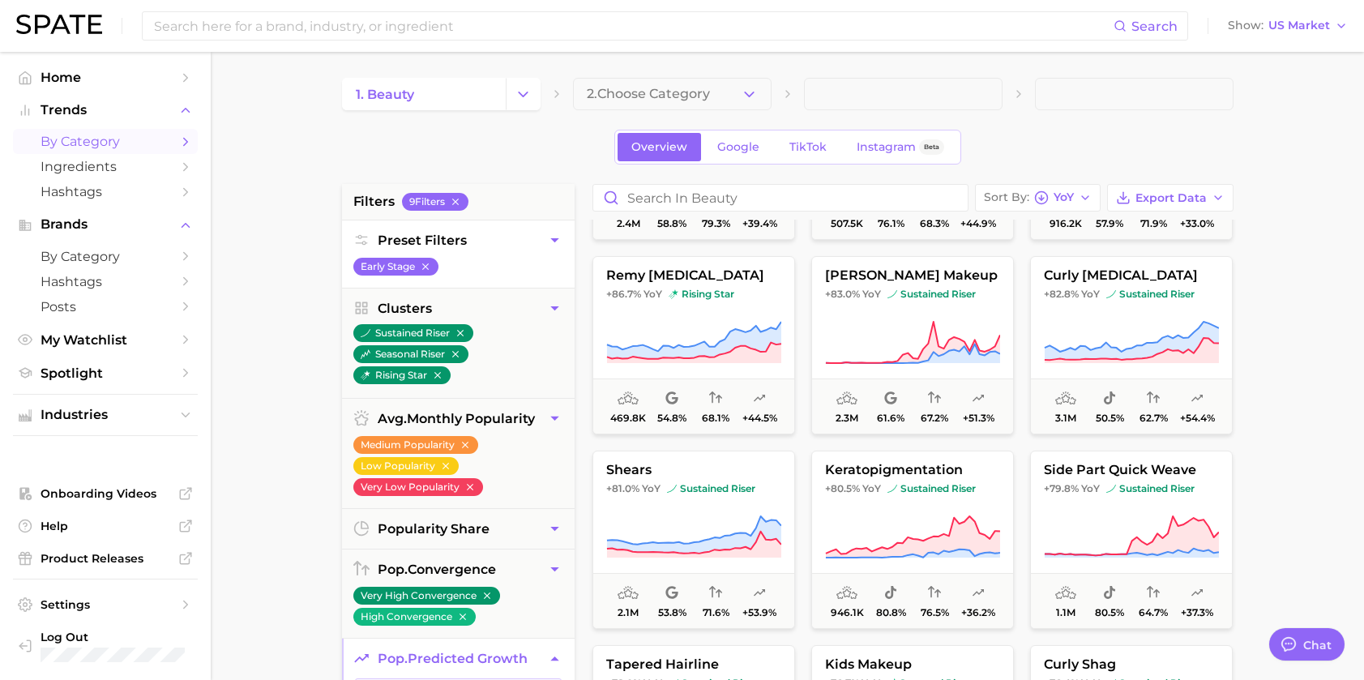
click at [288, 180] on main "1. beauty 2. Choose Category Overview Google TikTok Instagram Beta filters 9 Fi…" at bounding box center [788, 667] width 1154 height 1230
